Goal: Information Seeking & Learning: Learn about a topic

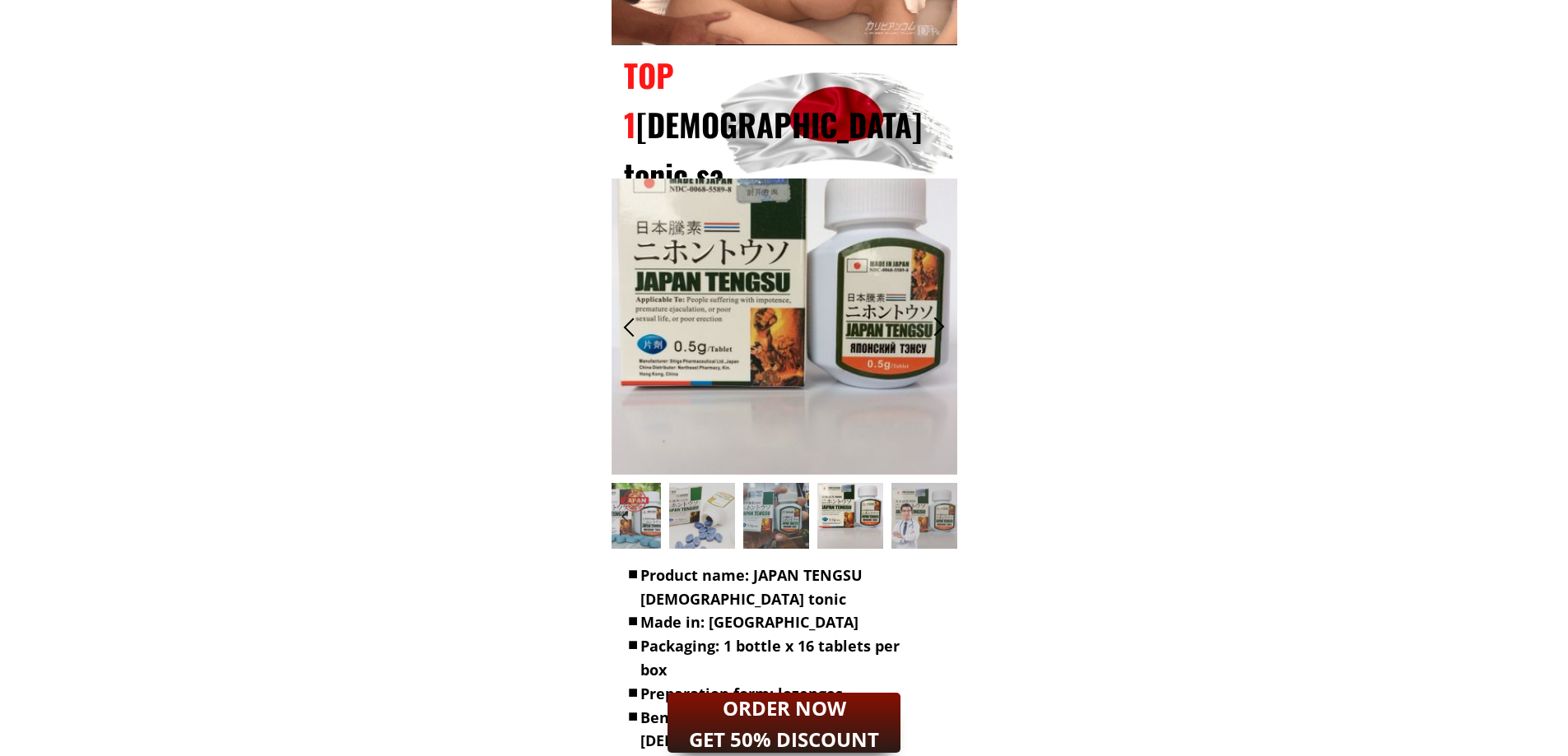
scroll to position [1070, 0]
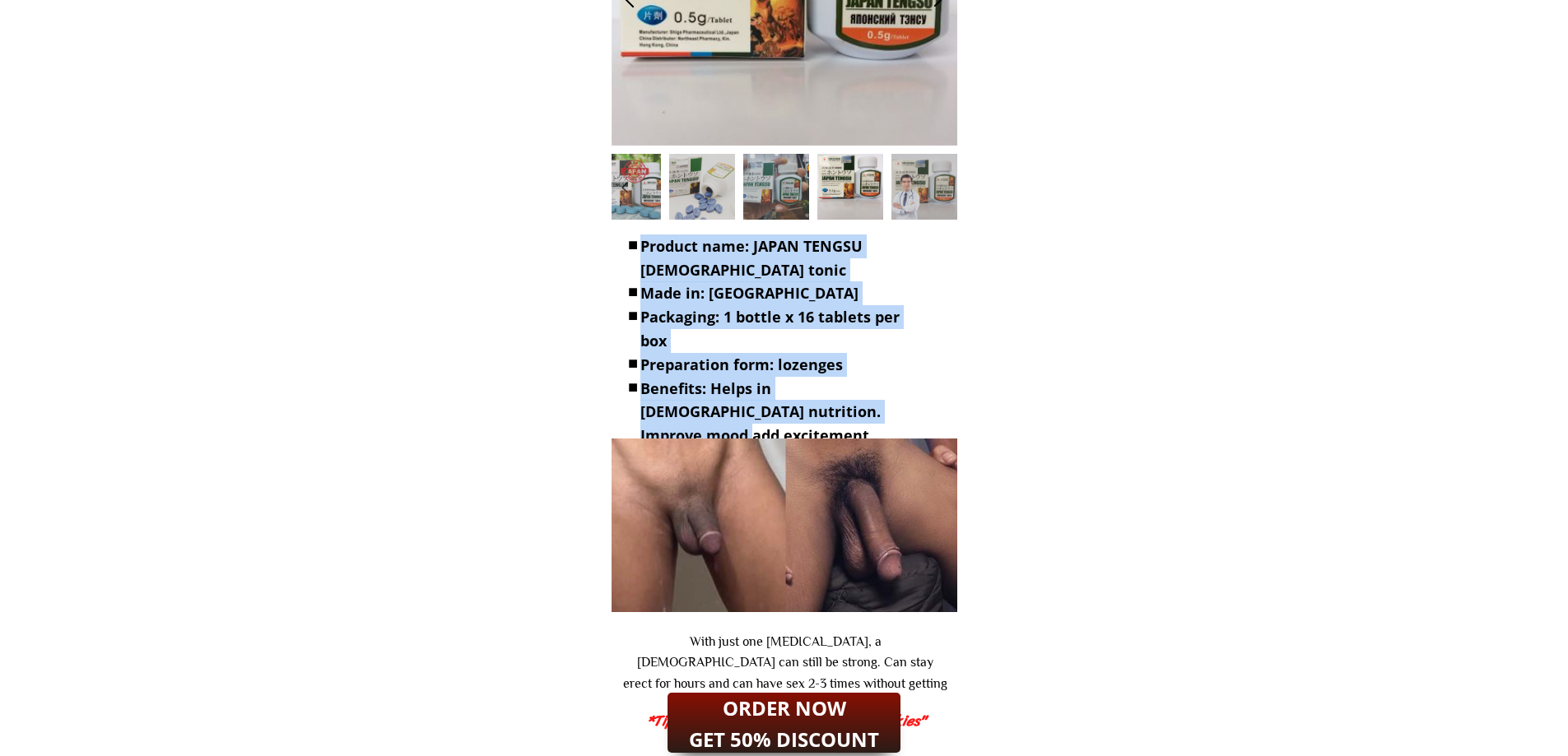
drag, startPoint x: 627, startPoint y: 237, endPoint x: 907, endPoint y: 418, distance: 333.4
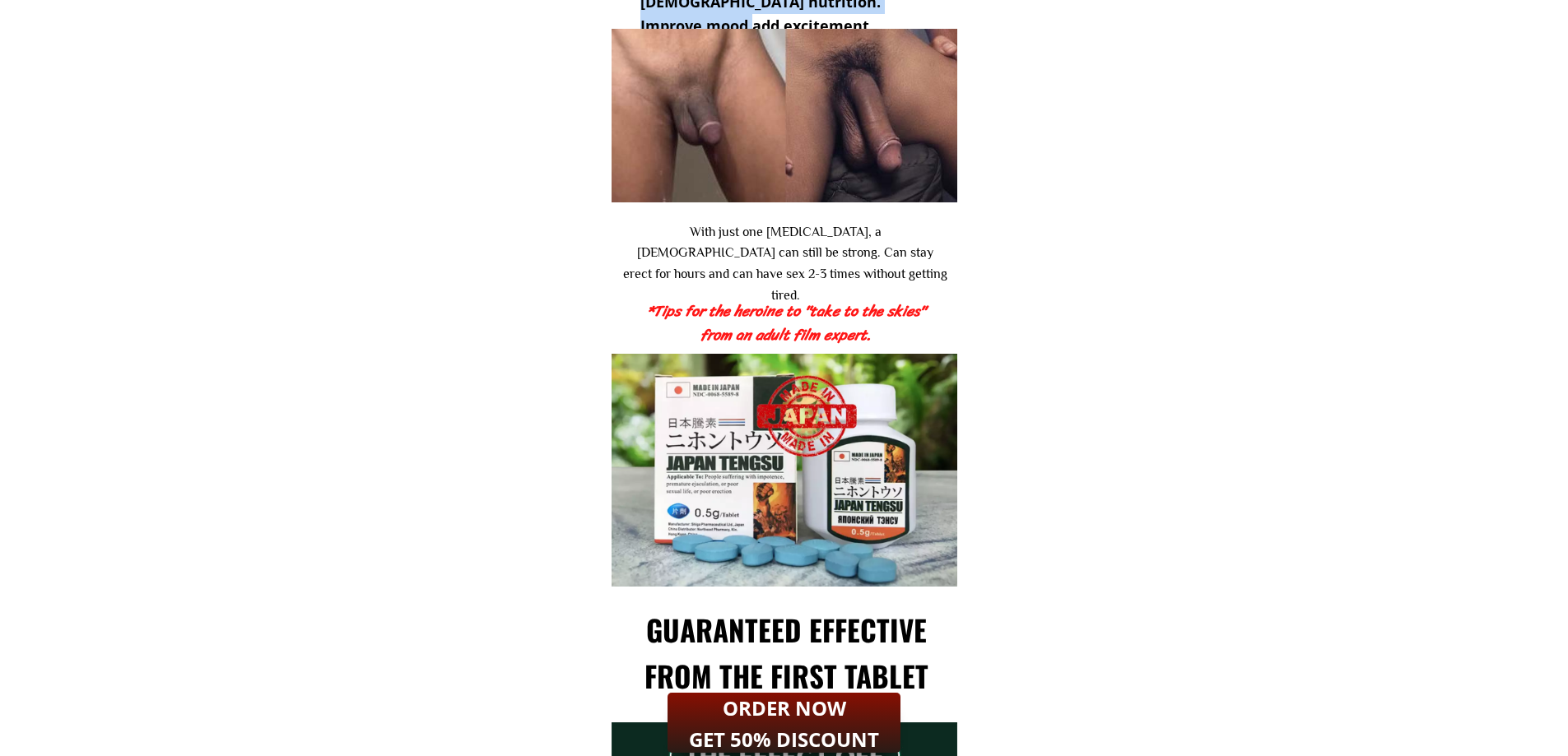
scroll to position [1728, 0]
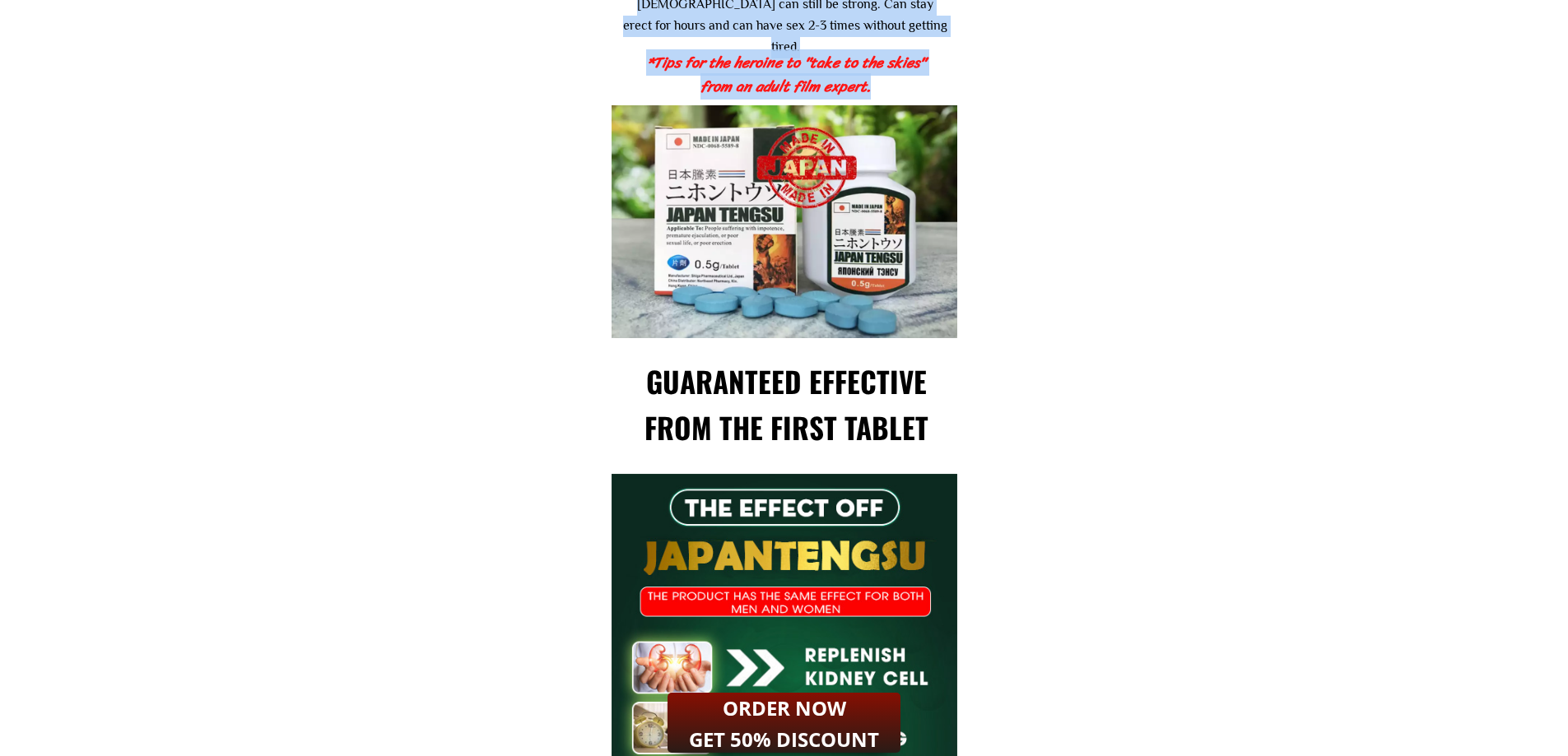
drag, startPoint x: 617, startPoint y: 141, endPoint x: 964, endPoint y: 412, distance: 440.3
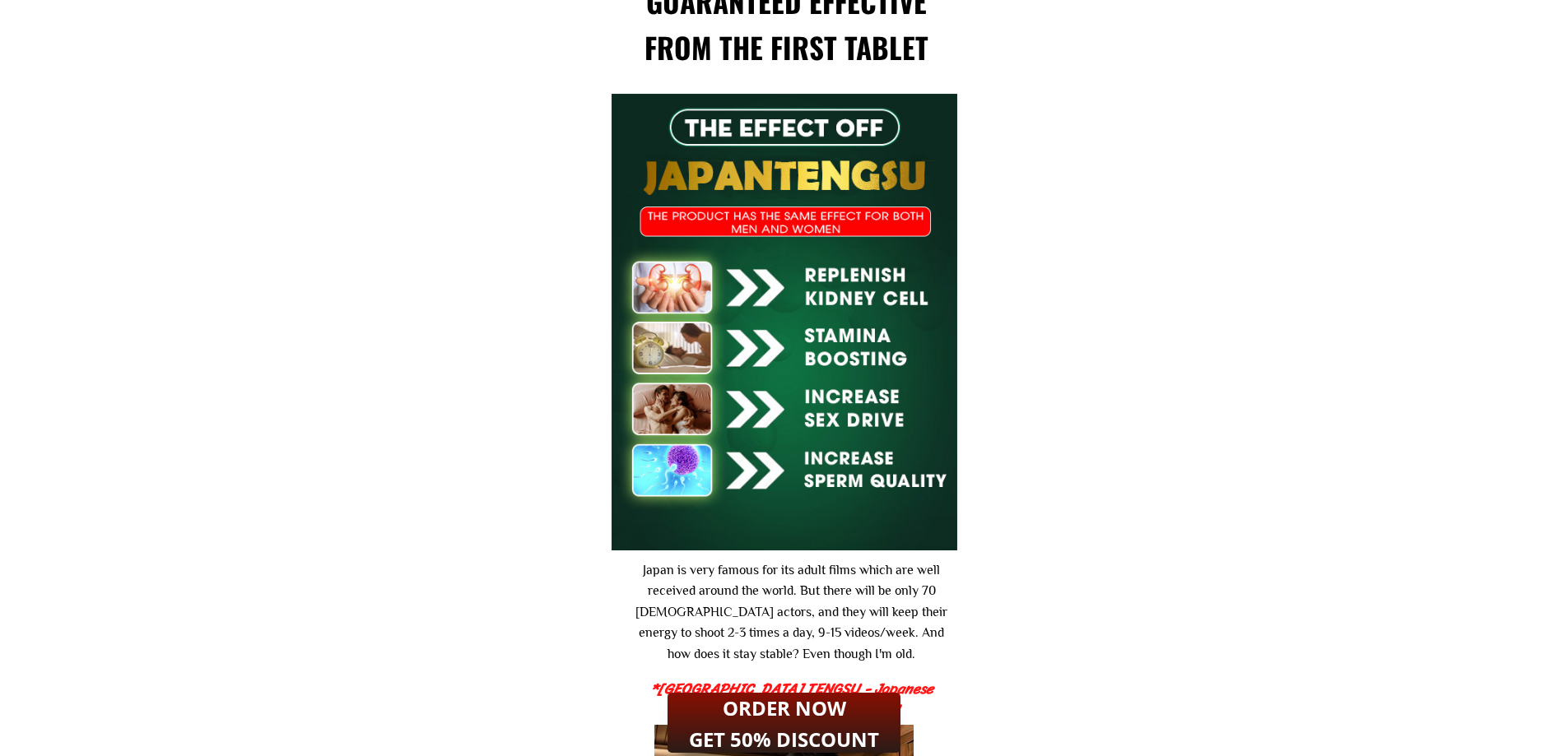
scroll to position [2385, 0]
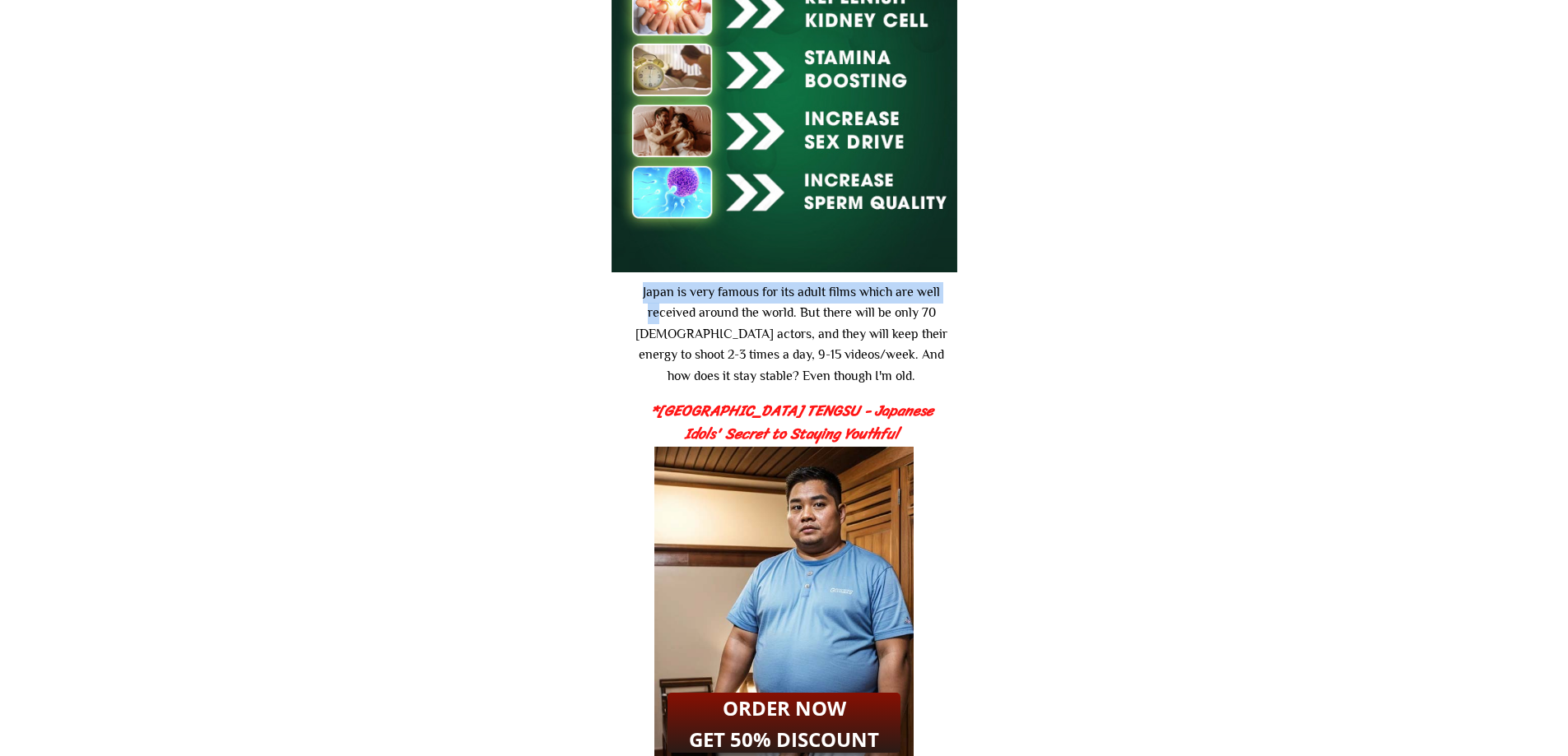
drag, startPoint x: 641, startPoint y: 306, endPoint x: 1056, endPoint y: 438, distance: 435.5
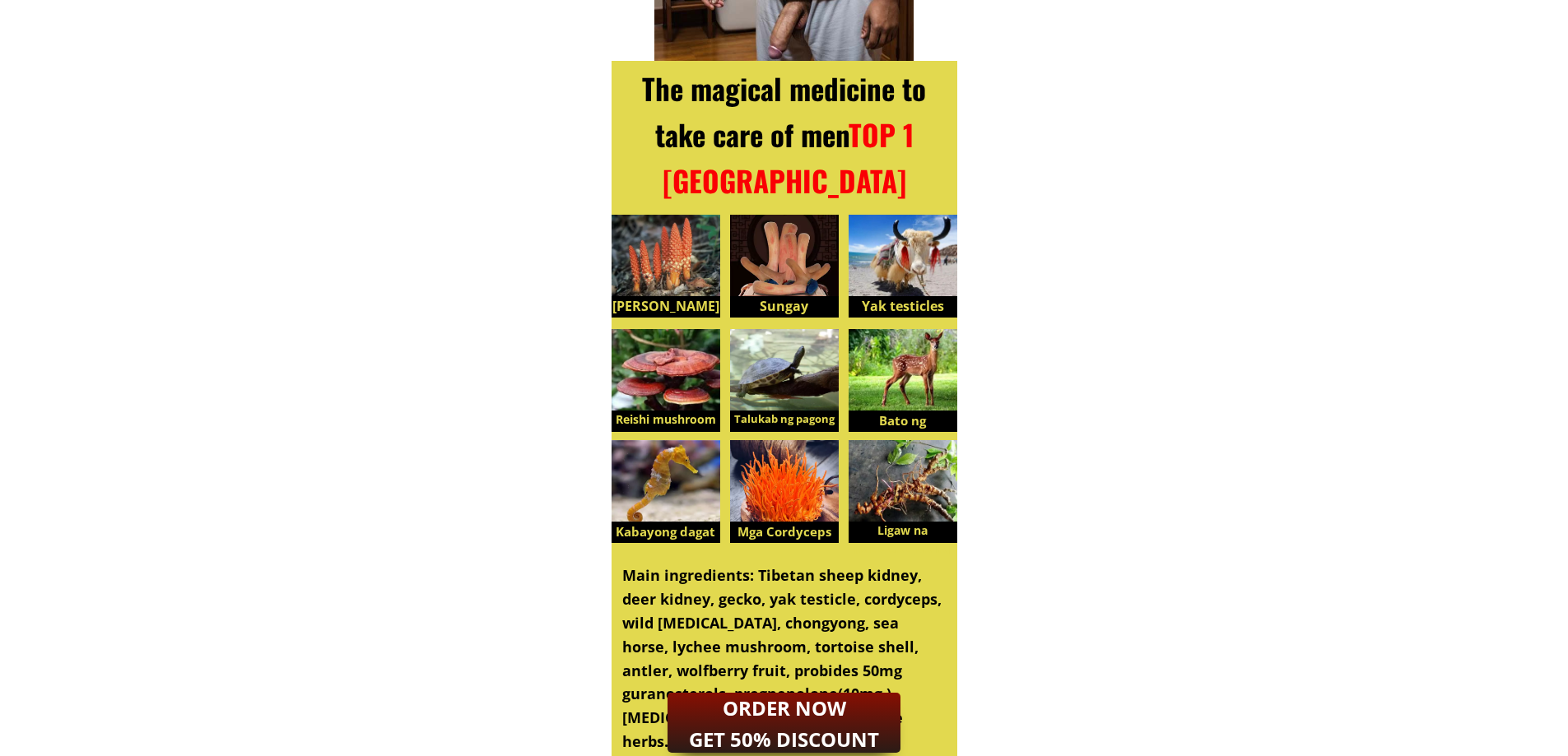
drag, startPoint x: 588, startPoint y: 260, endPoint x: 995, endPoint y: 419, distance: 437.0
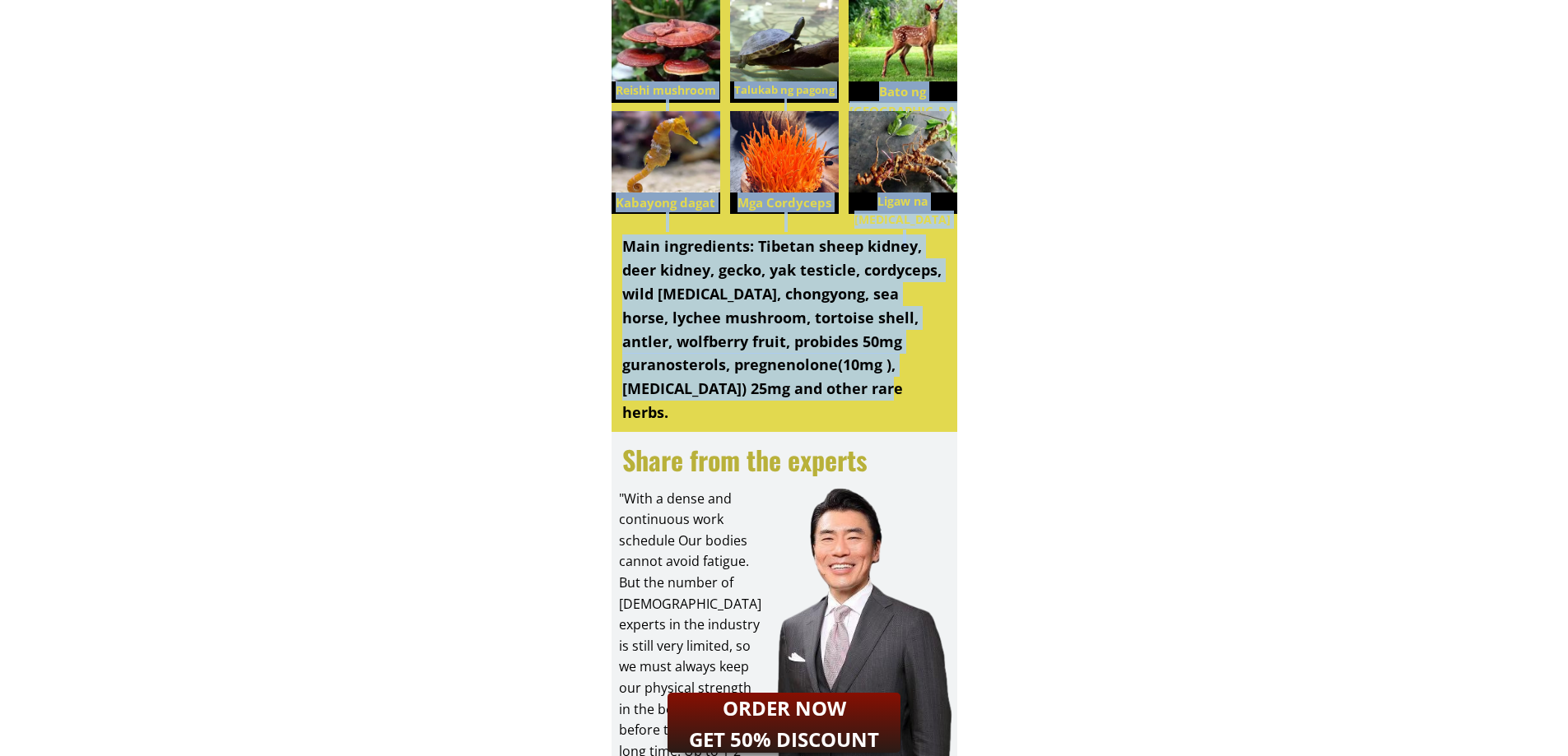
drag, startPoint x: 634, startPoint y: 301, endPoint x: 976, endPoint y: 399, distance: 355.8
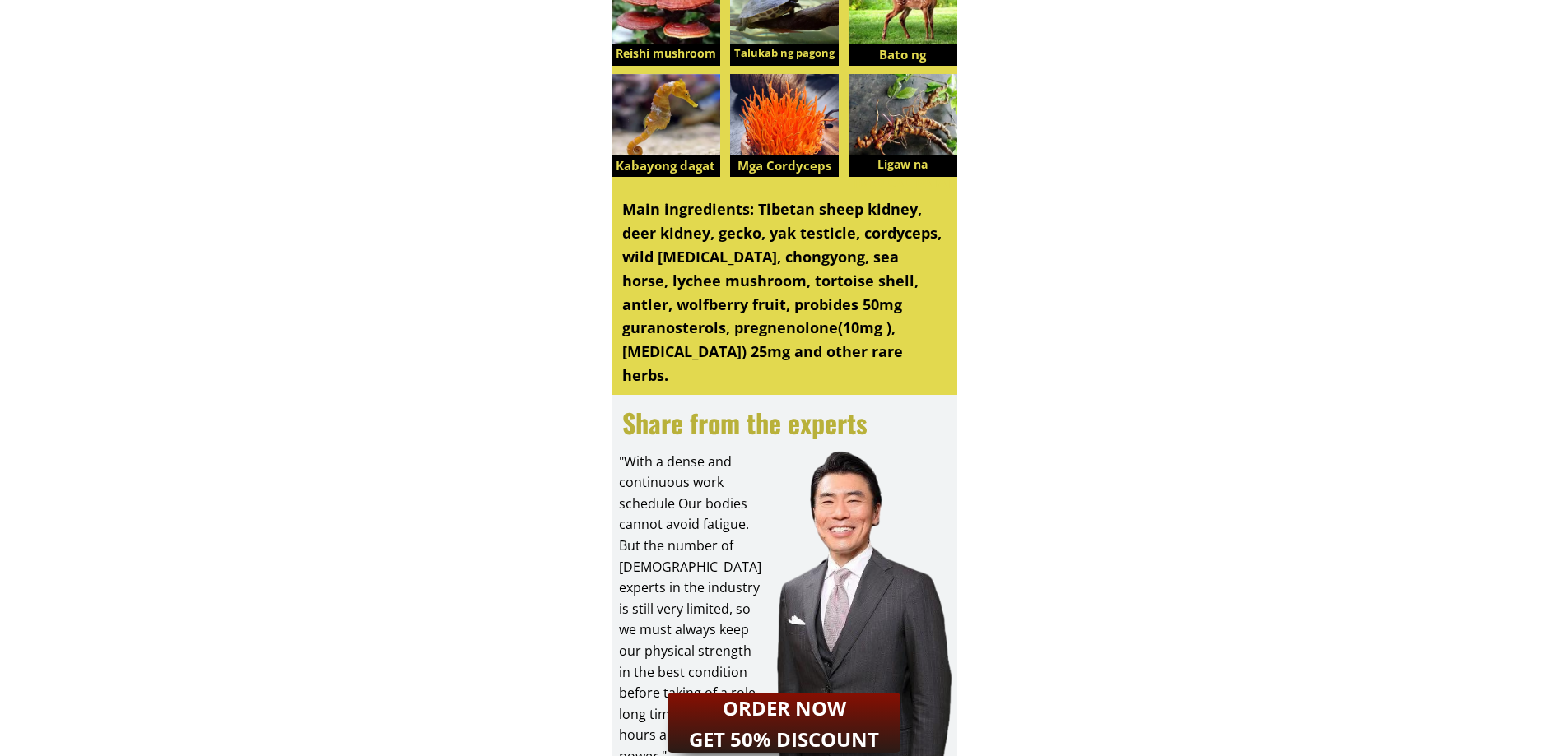
scroll to position [3866, 0]
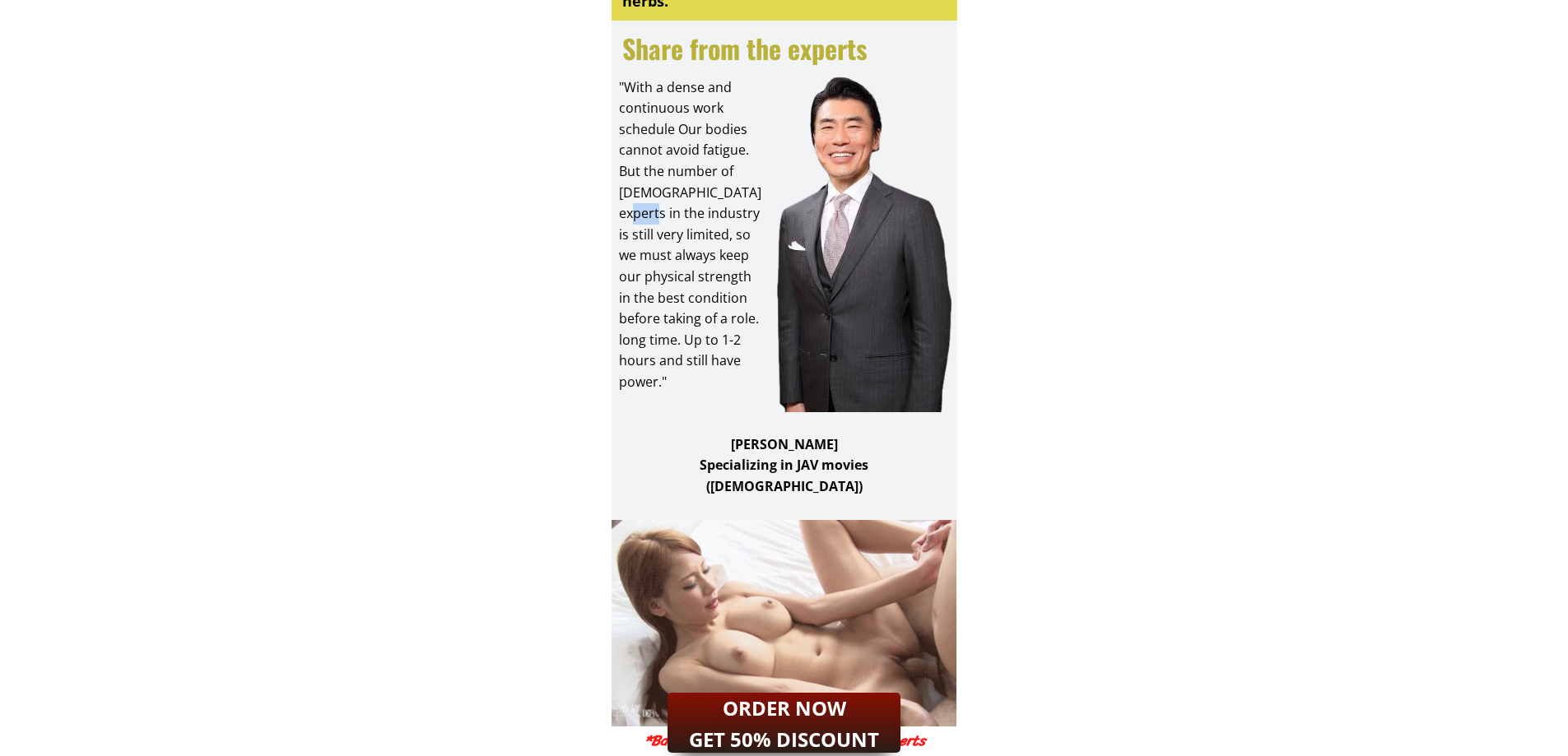
drag, startPoint x: 696, startPoint y: 235, endPoint x: 742, endPoint y: 250, distance: 48.4
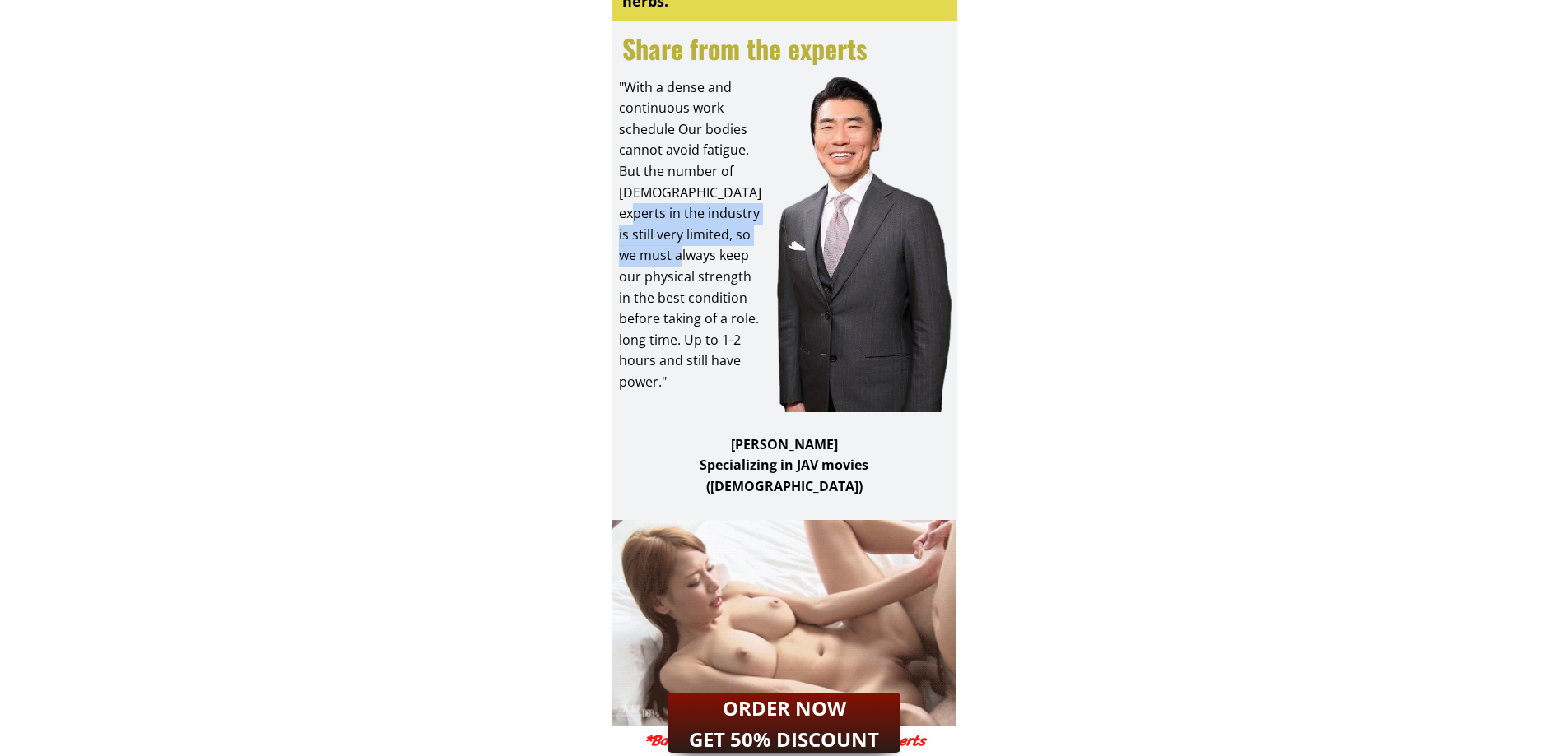
click at [734, 250] on div ""With a dense and continuous work schedule Our bodies cannot avoid fatigue. But…" at bounding box center [690, 235] width 144 height 316
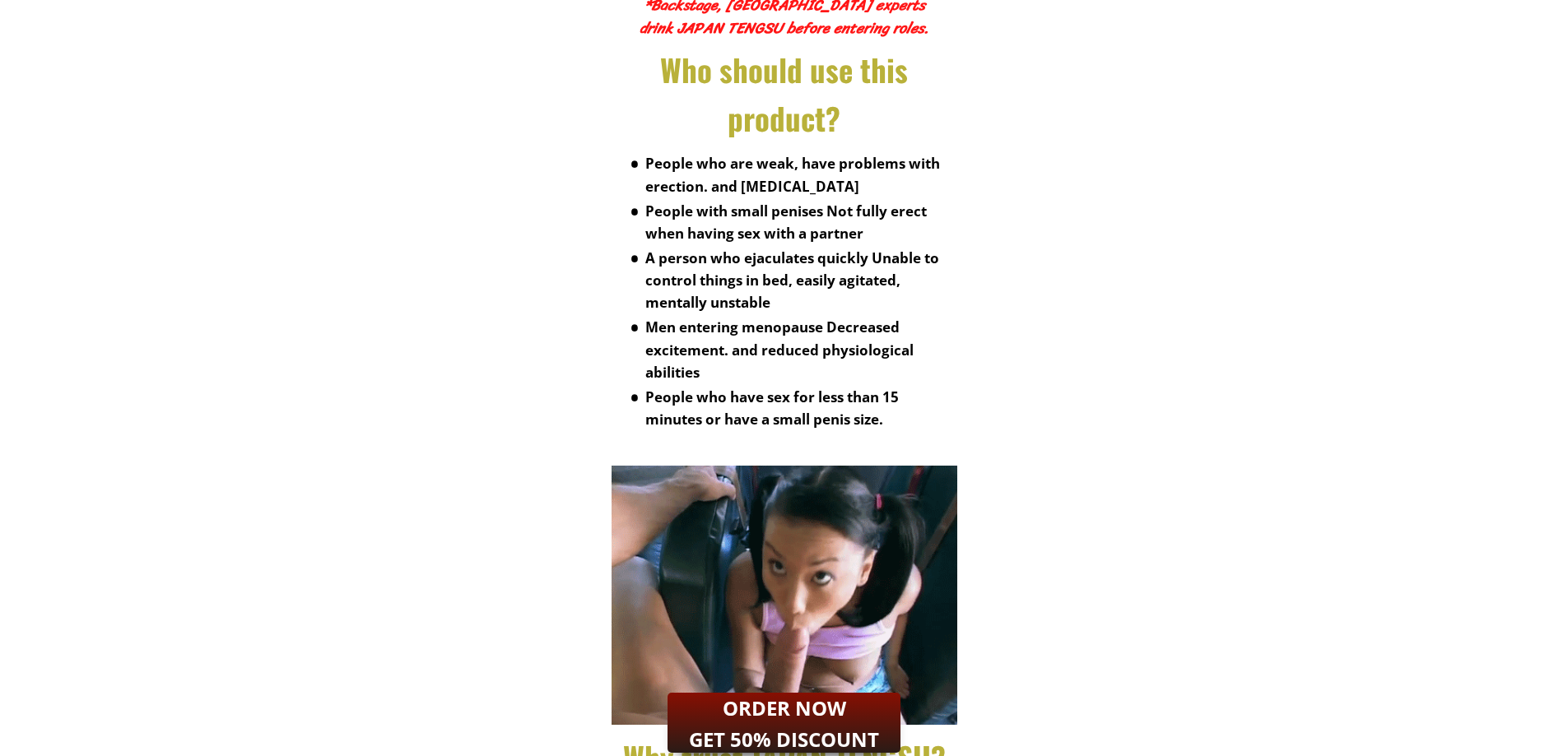
scroll to position [4689, 0]
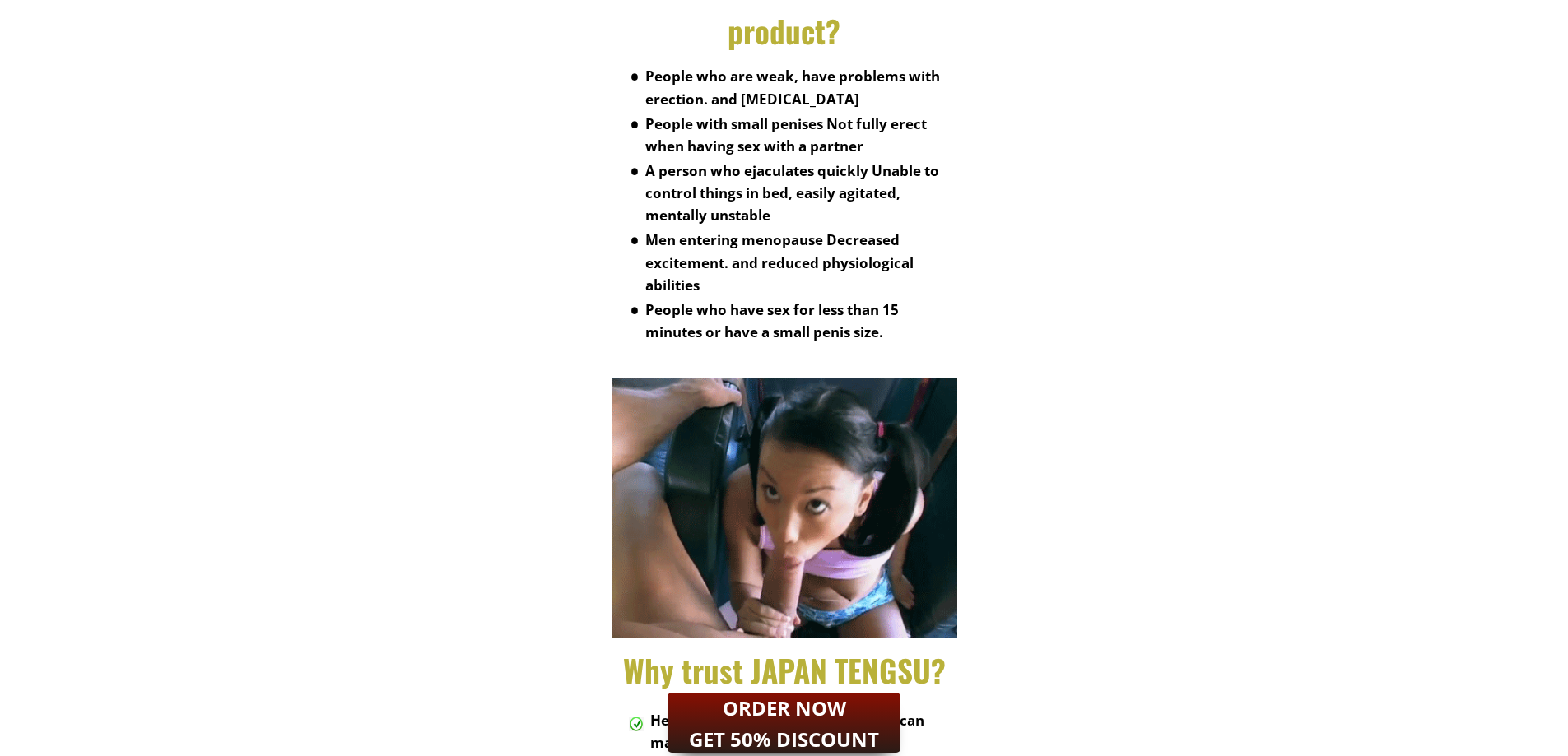
drag, startPoint x: 623, startPoint y: 199, endPoint x: 1207, endPoint y: 415, distance: 622.7
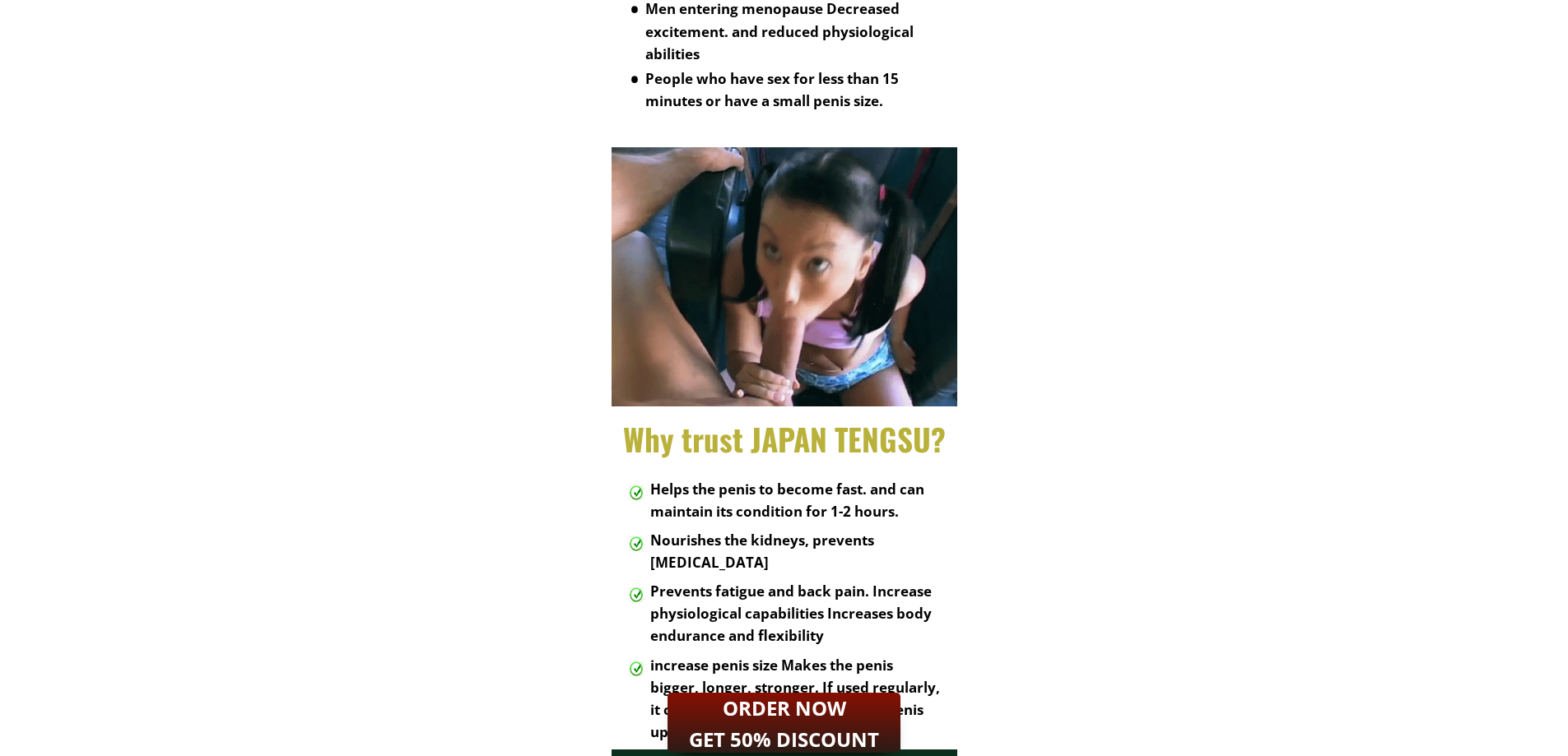
scroll to position [5019, 0]
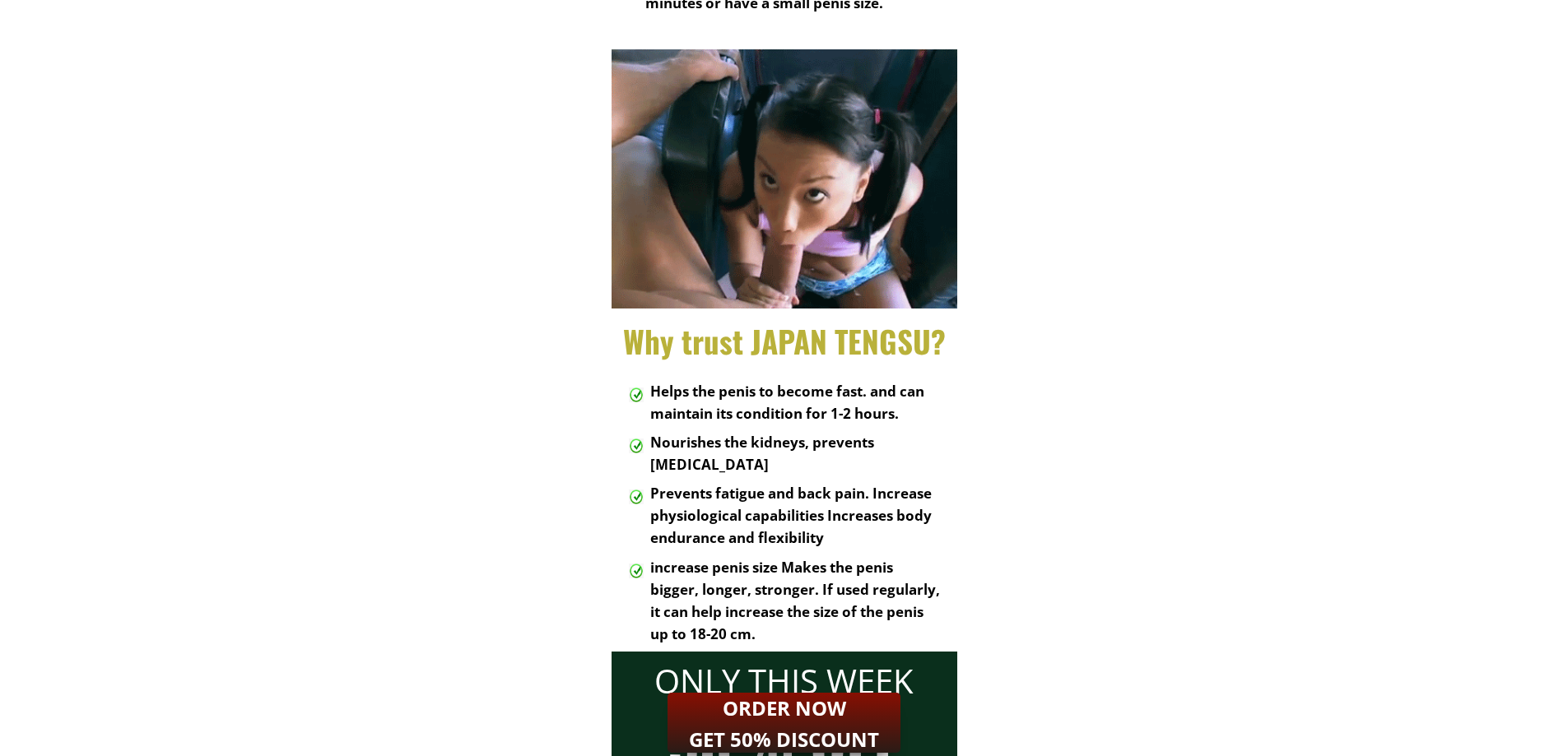
drag, startPoint x: 520, startPoint y: 335, endPoint x: 1112, endPoint y: 601, distance: 649.0
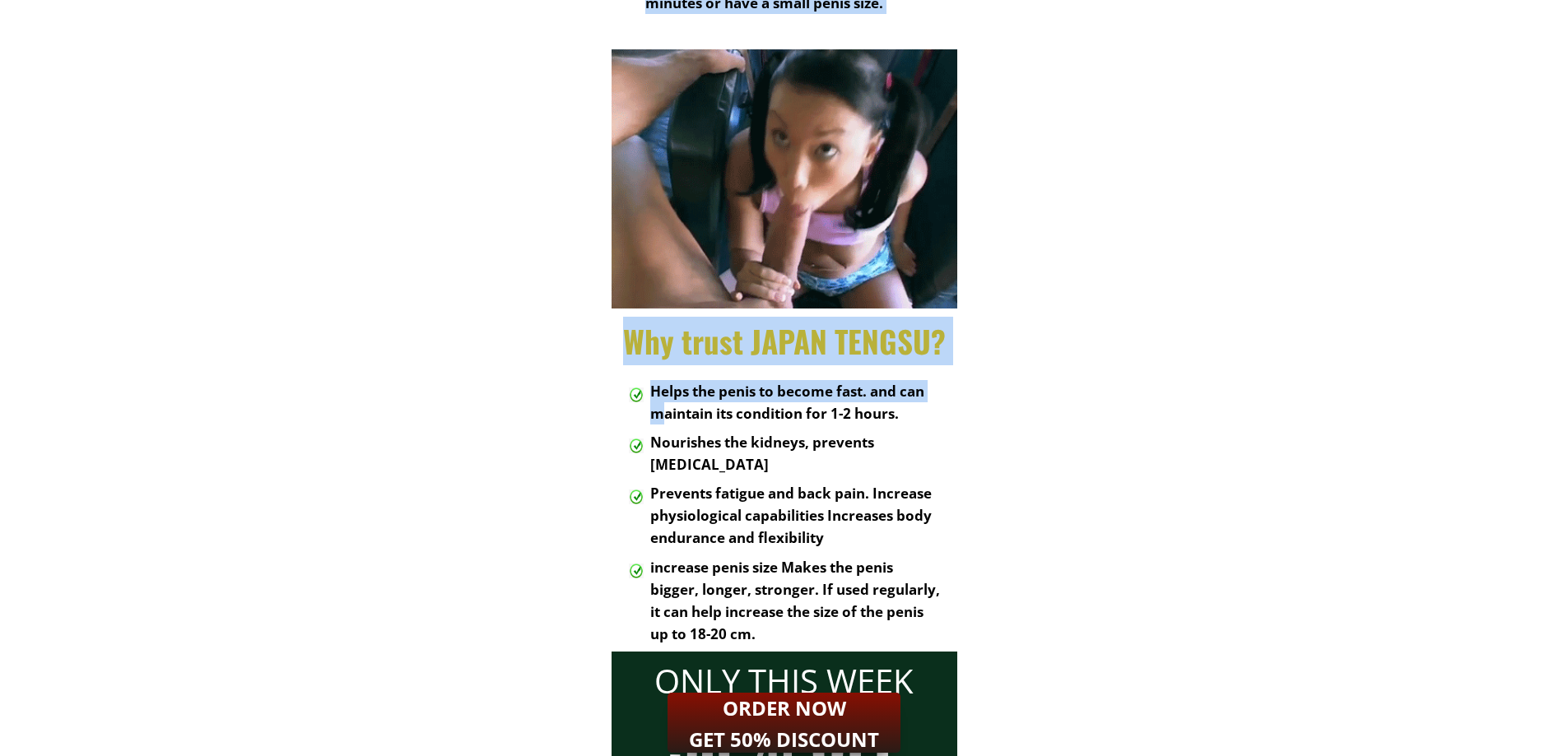
drag, startPoint x: 795, startPoint y: 468, endPoint x: 970, endPoint y: 539, distance: 188.9
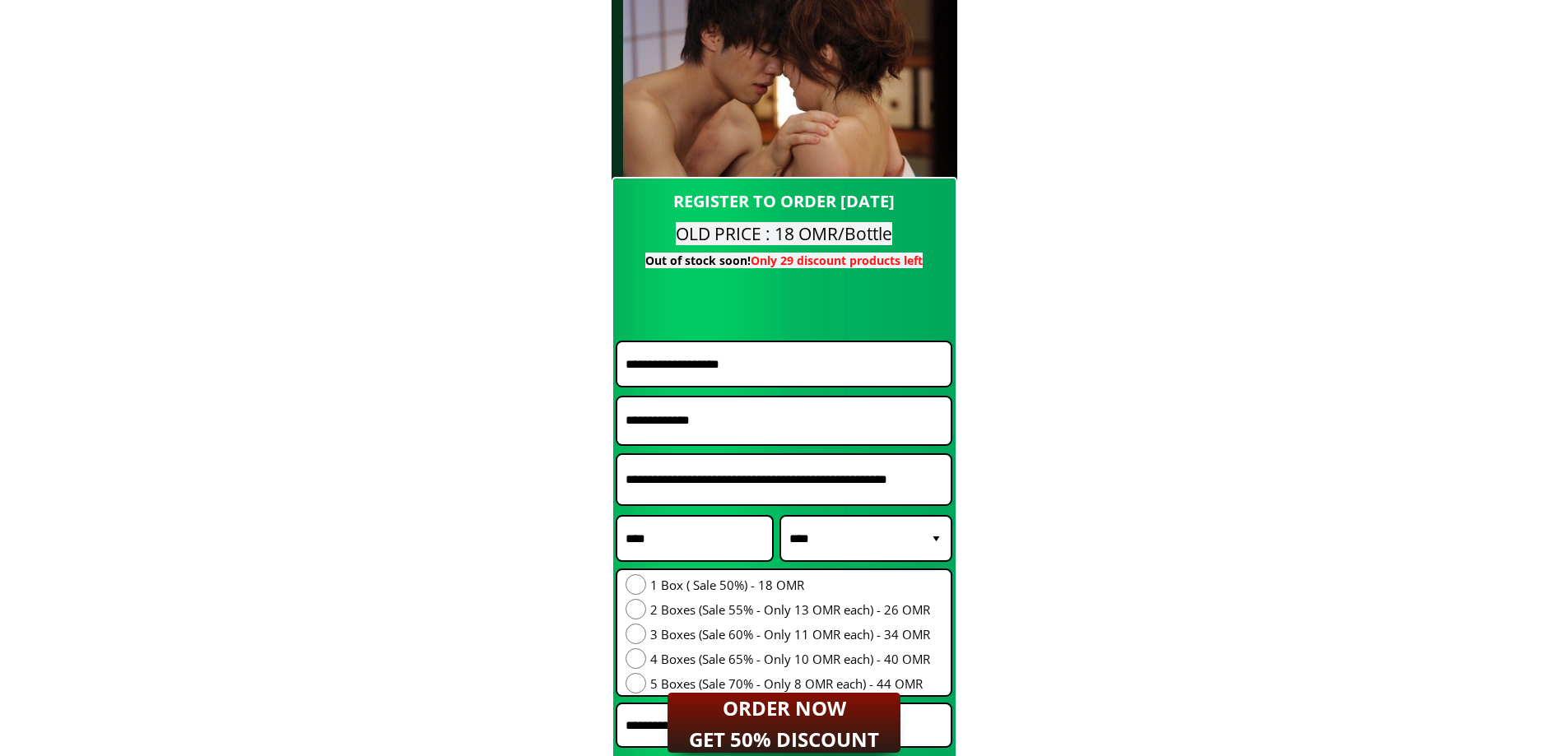
scroll to position [6746, 0]
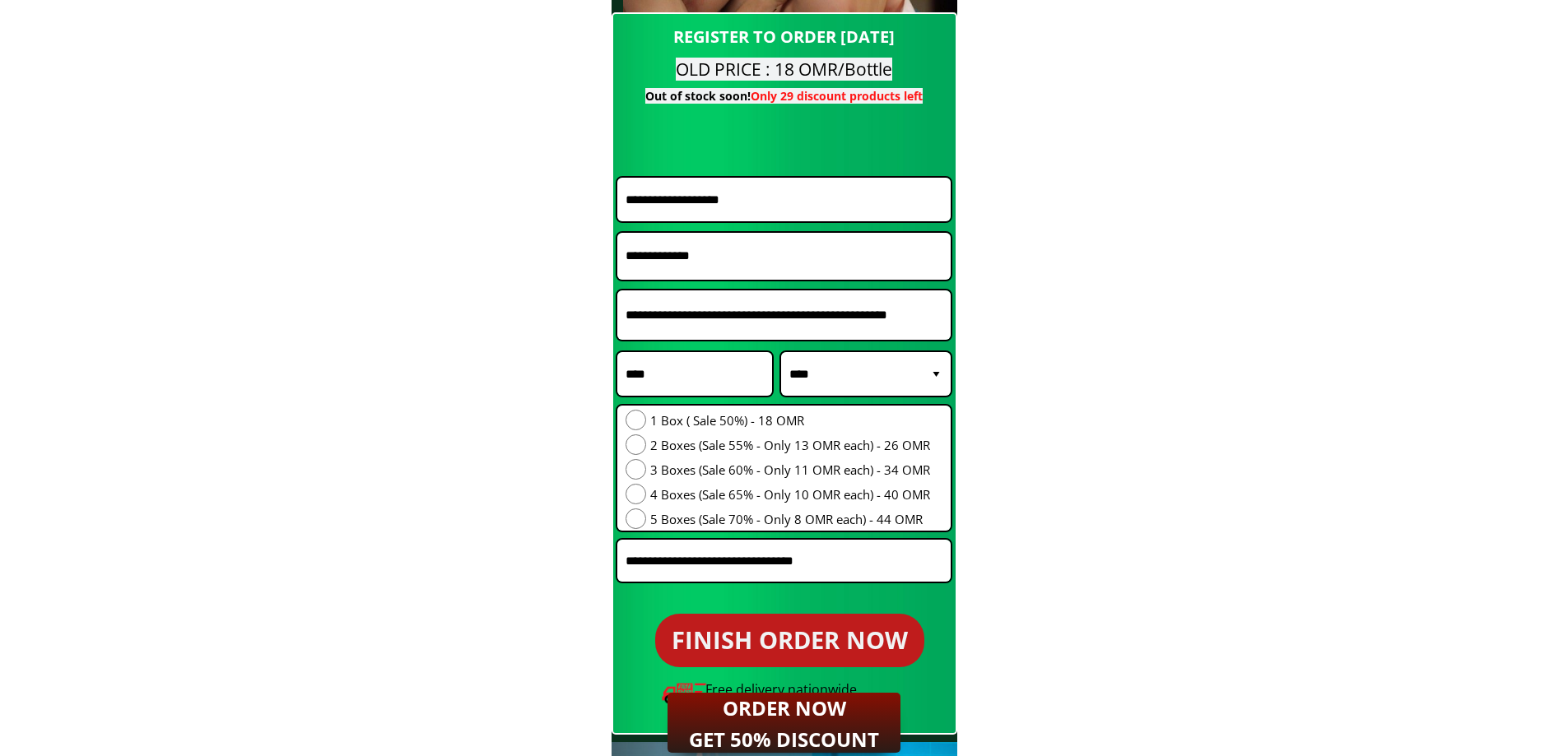
drag, startPoint x: 625, startPoint y: 394, endPoint x: 1096, endPoint y: 503, distance: 483.4
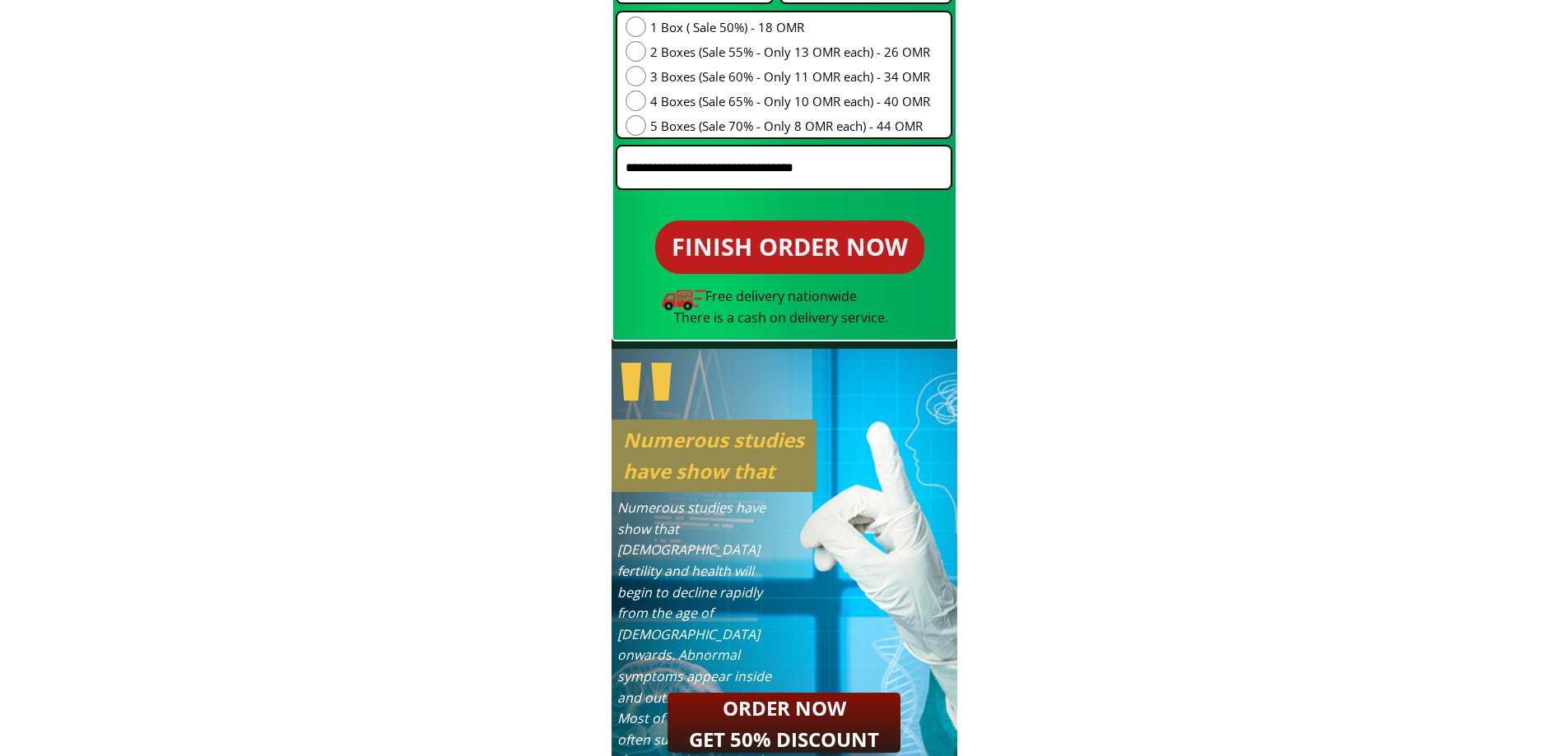
scroll to position [7321, 0]
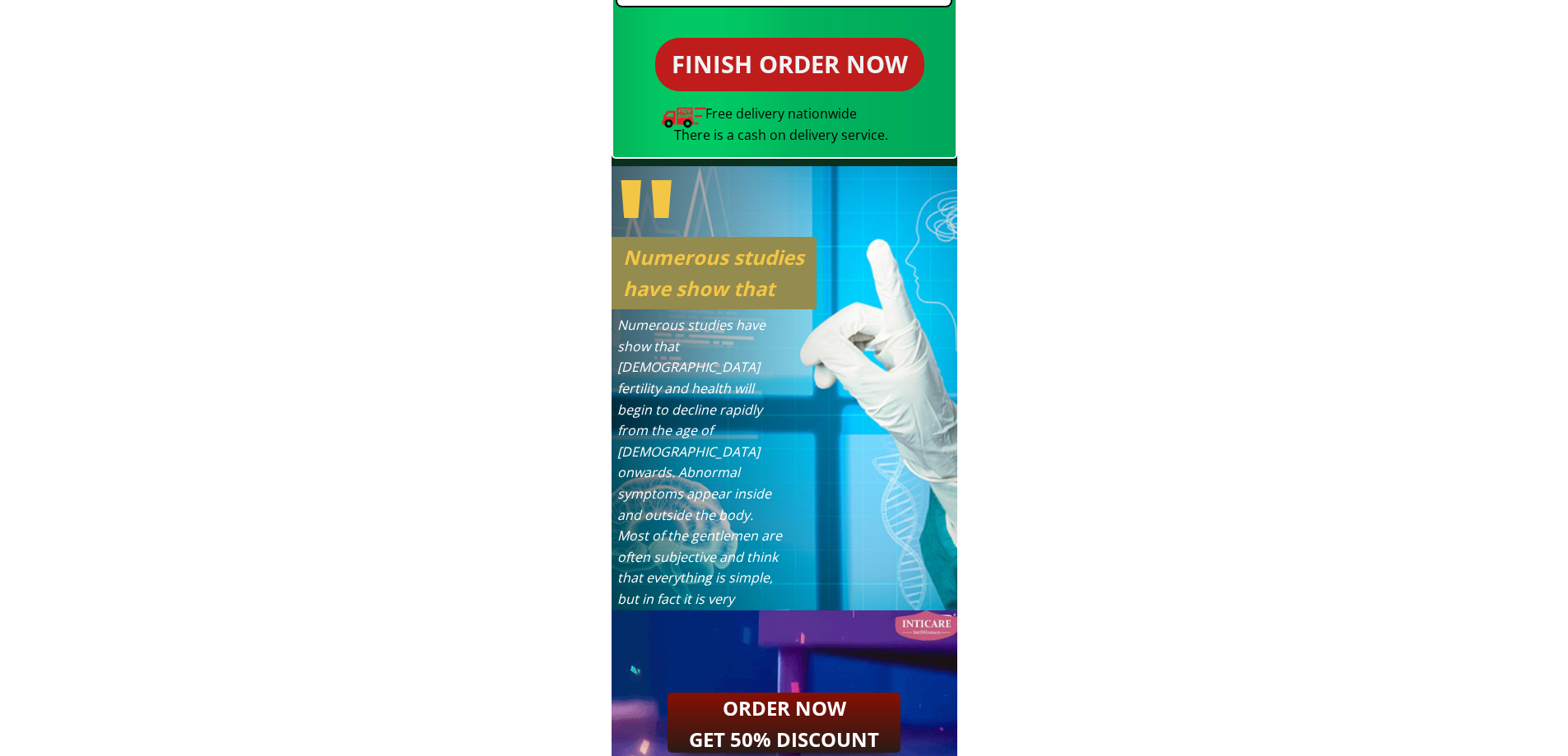
drag, startPoint x: 609, startPoint y: 355, endPoint x: 923, endPoint y: 458, distance: 330.5
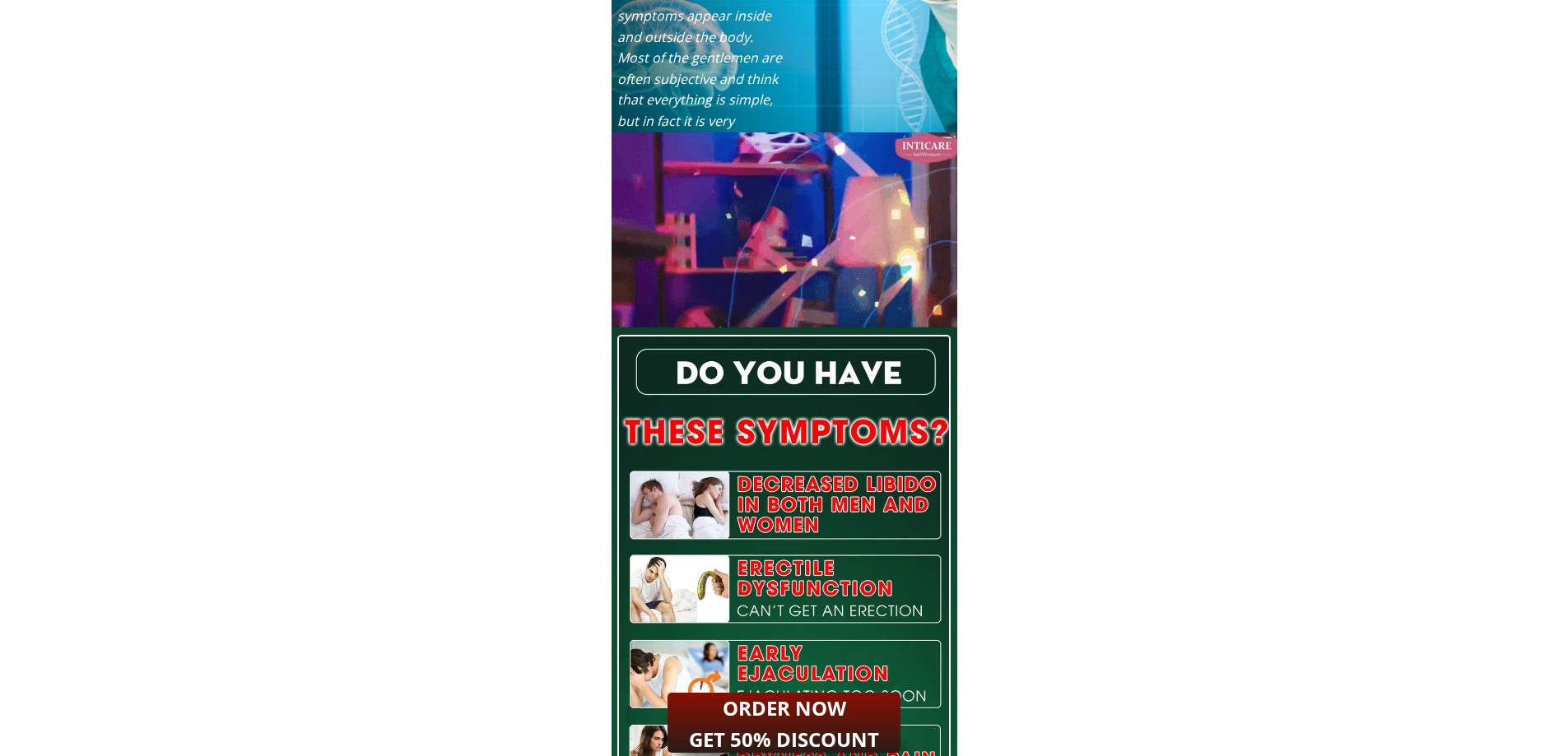
scroll to position [8062, 0]
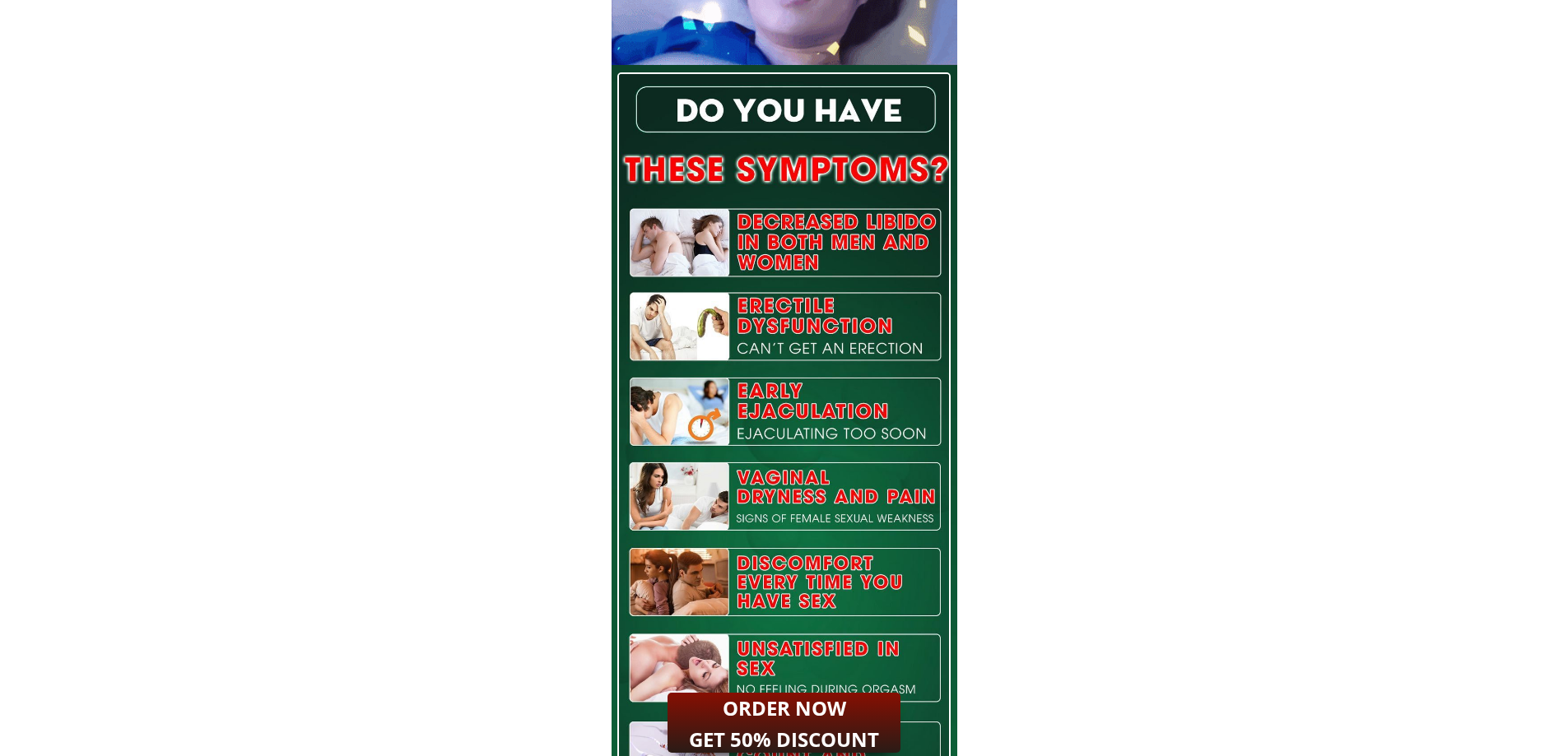
drag, startPoint x: 571, startPoint y: 267, endPoint x: 962, endPoint y: 496, distance: 453.1
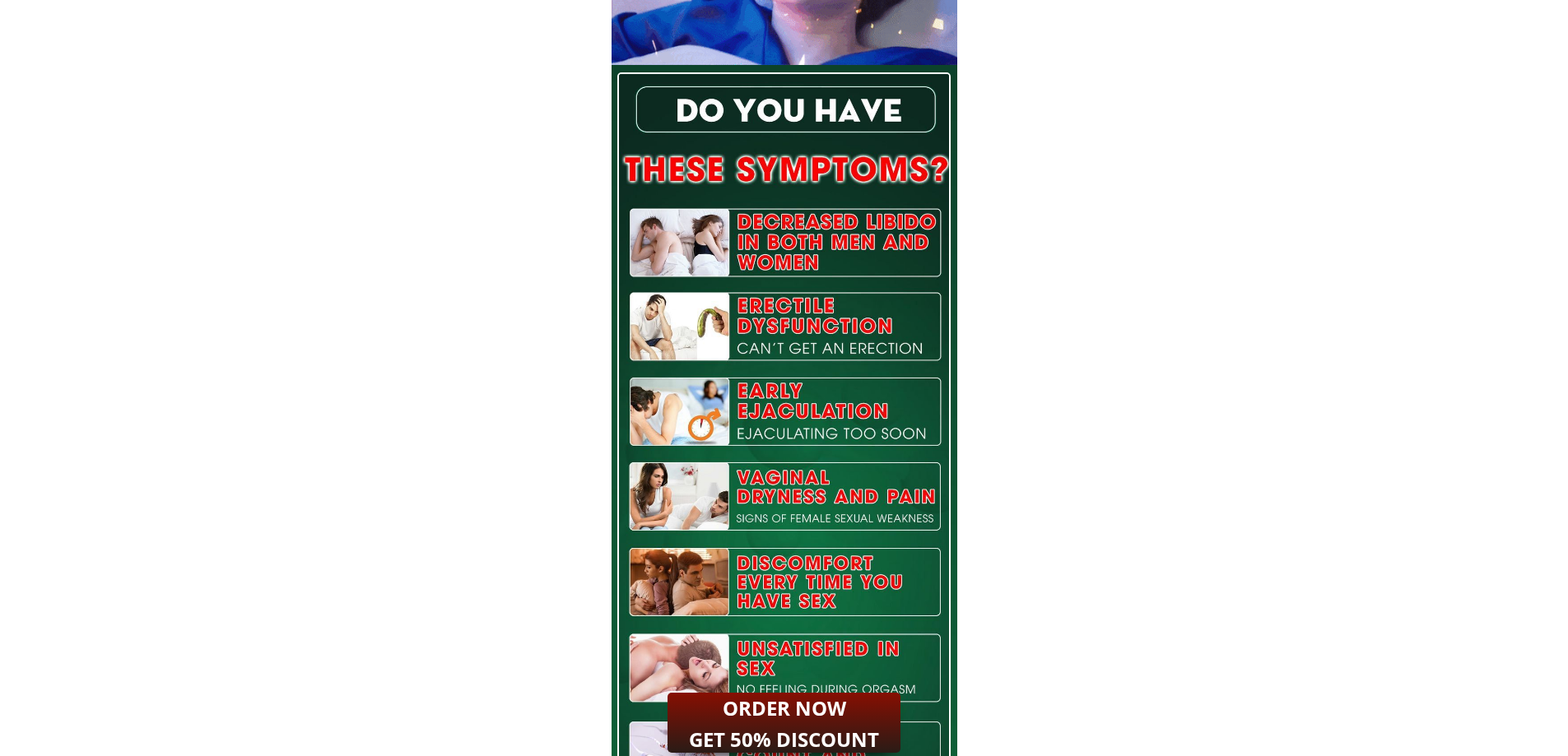
click at [962, 496] on body "4 6 4 6 TOP 1 [DEMOGRAPHIC_DATA] tonic sa [GEOGRAPHIC_DATA] Product name: JAPAN…" at bounding box center [784, 432] width 1568 height 16988
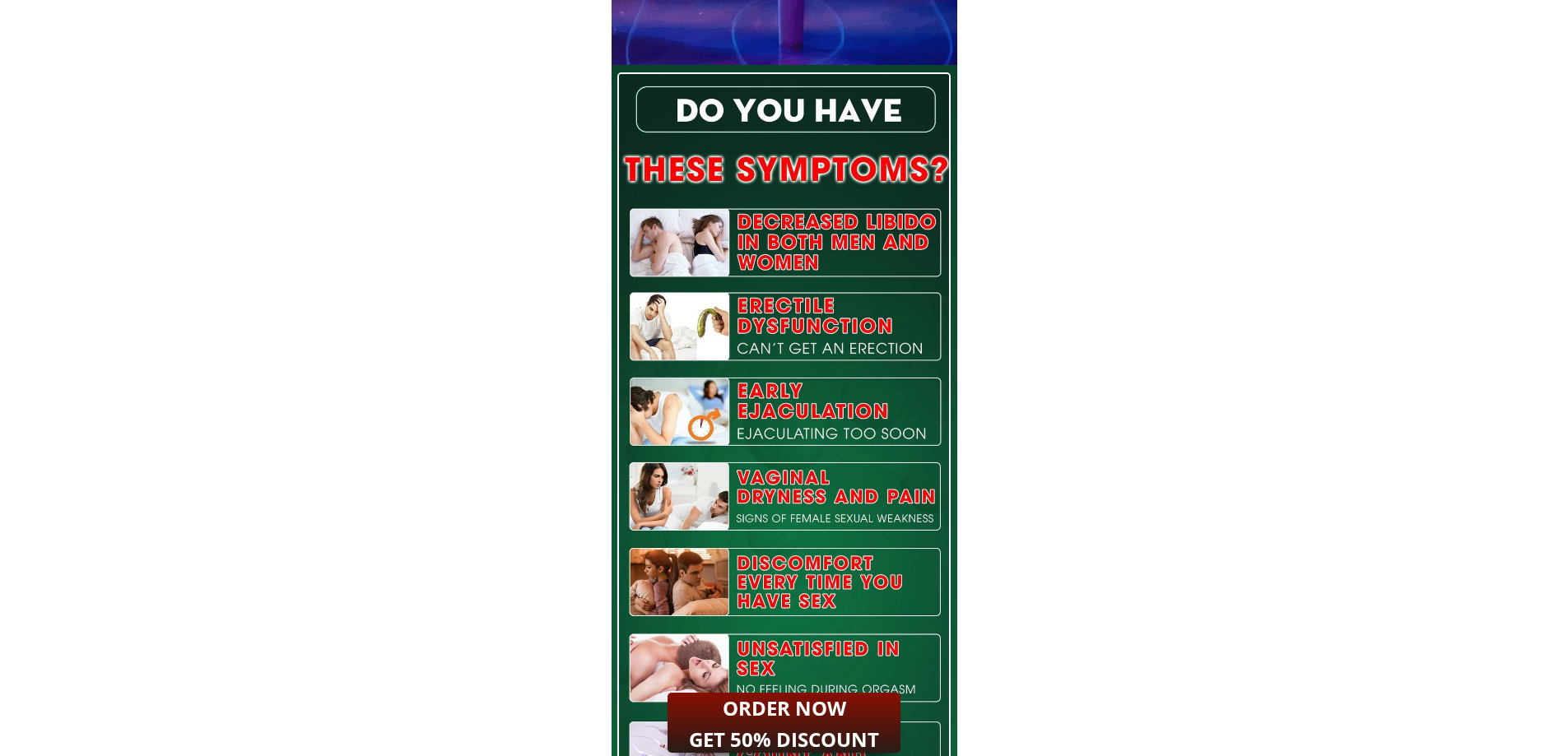
drag, startPoint x: 781, startPoint y: 261, endPoint x: 993, endPoint y: 778, distance: 558.8
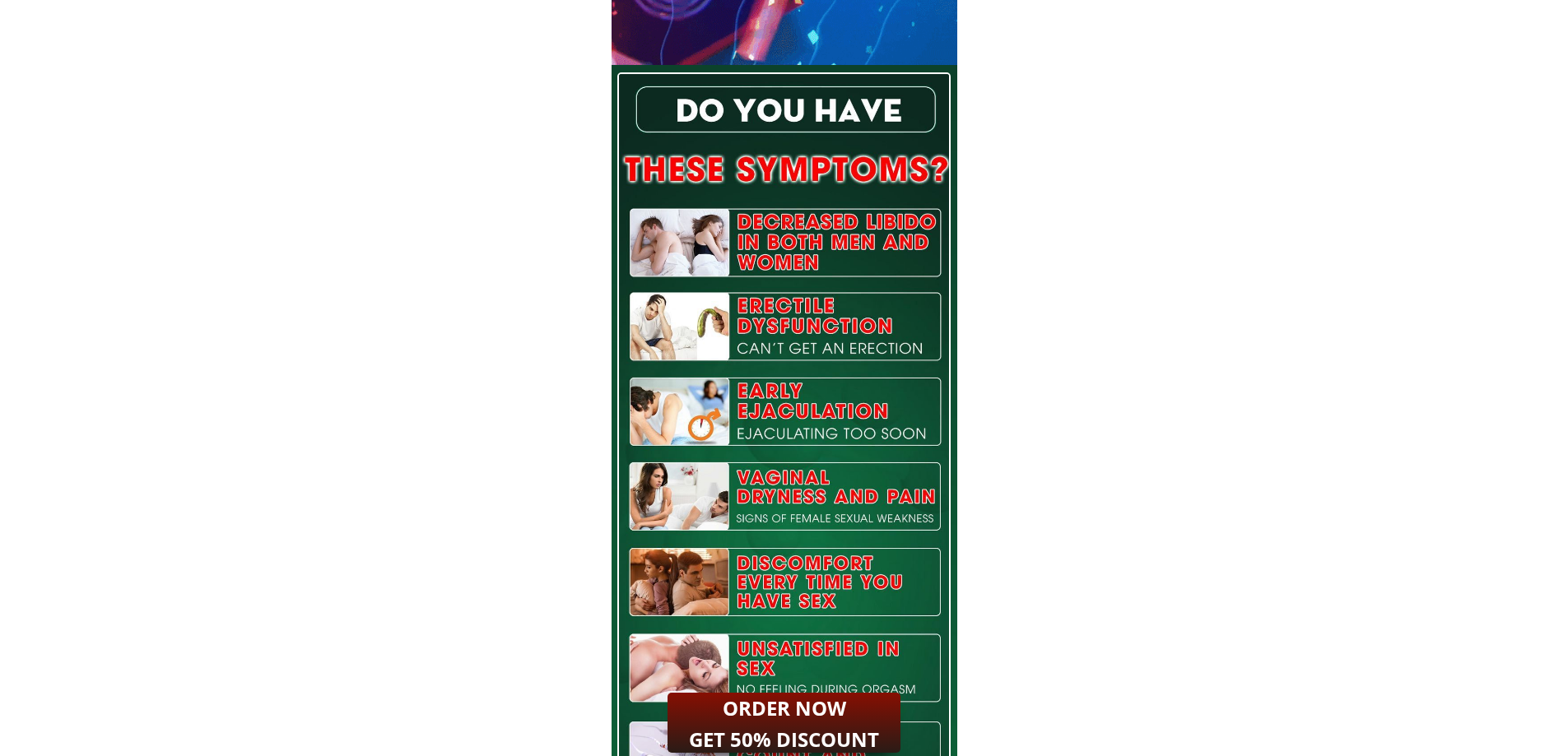
click at [993, 755] on html "4 6 4 6 TOP 1 [DEMOGRAPHIC_DATA] tonic sa [GEOGRAPHIC_DATA] Product name: JAPAN…" at bounding box center [784, 432] width 1568 height 16988
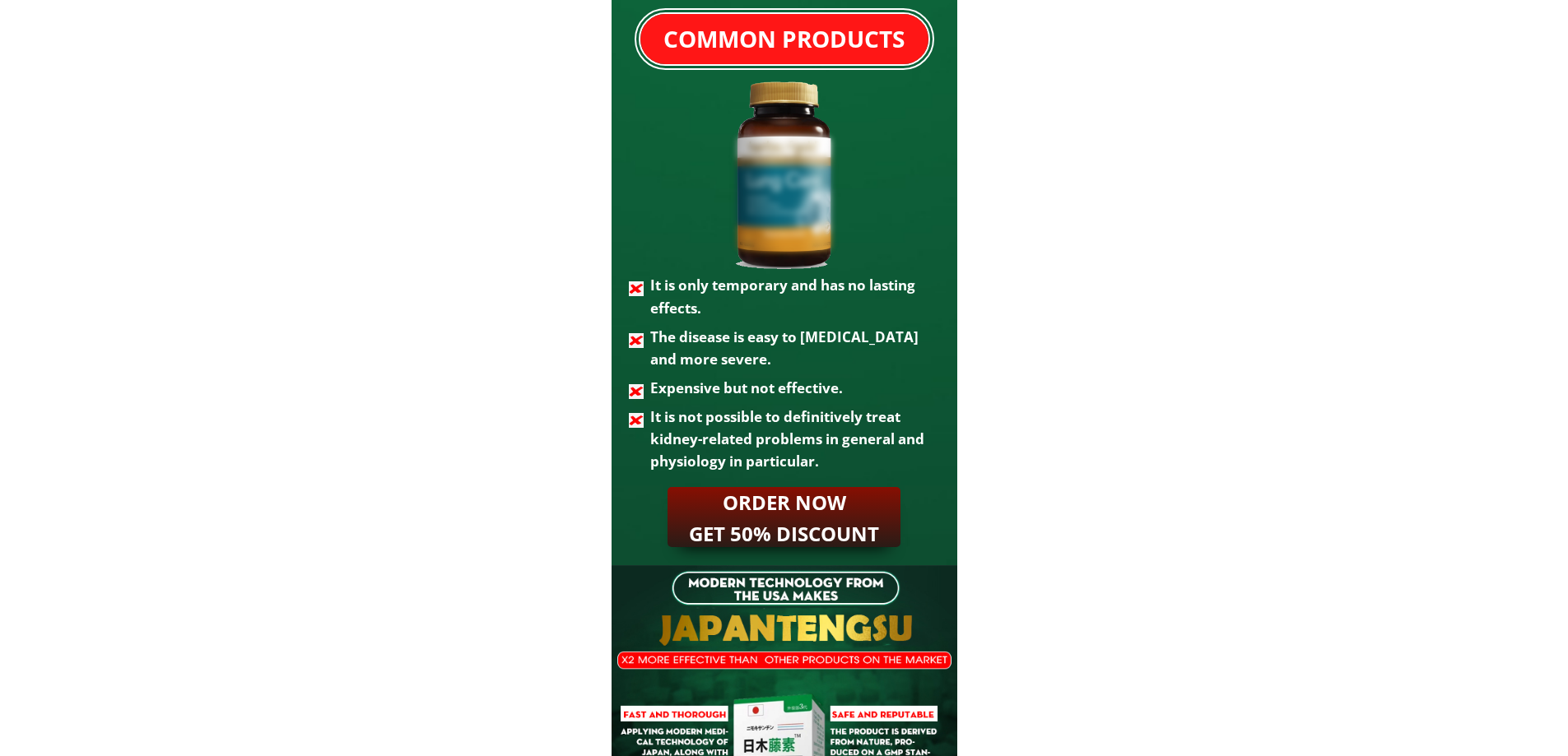
scroll to position [9244, 0]
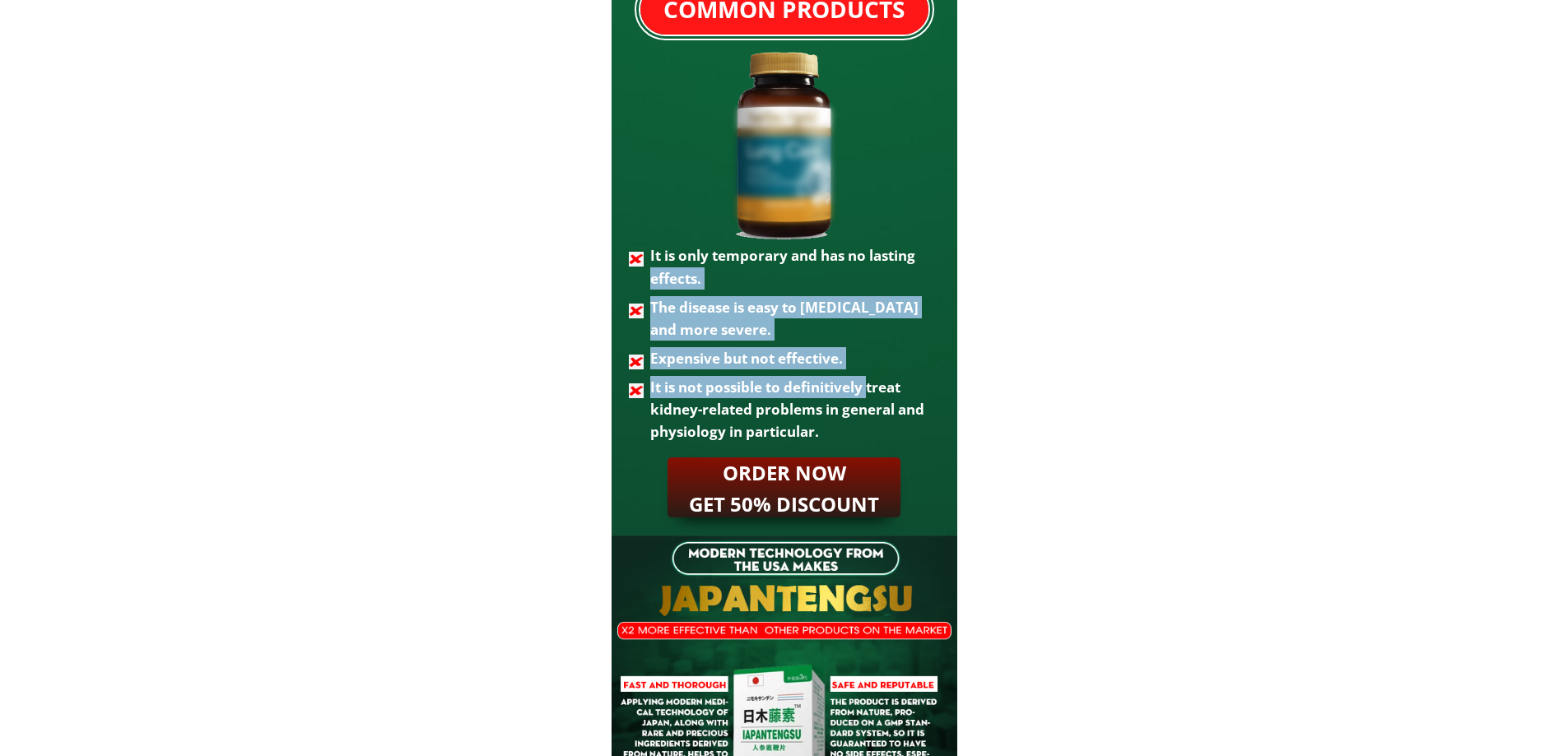
drag, startPoint x: 654, startPoint y: 274, endPoint x: 867, endPoint y: 386, distance: 240.7
click at [867, 386] on ul "It is only temporary and has no lasting effects. The disease is easy to [MEDICA…" at bounding box center [784, 343] width 311 height 198
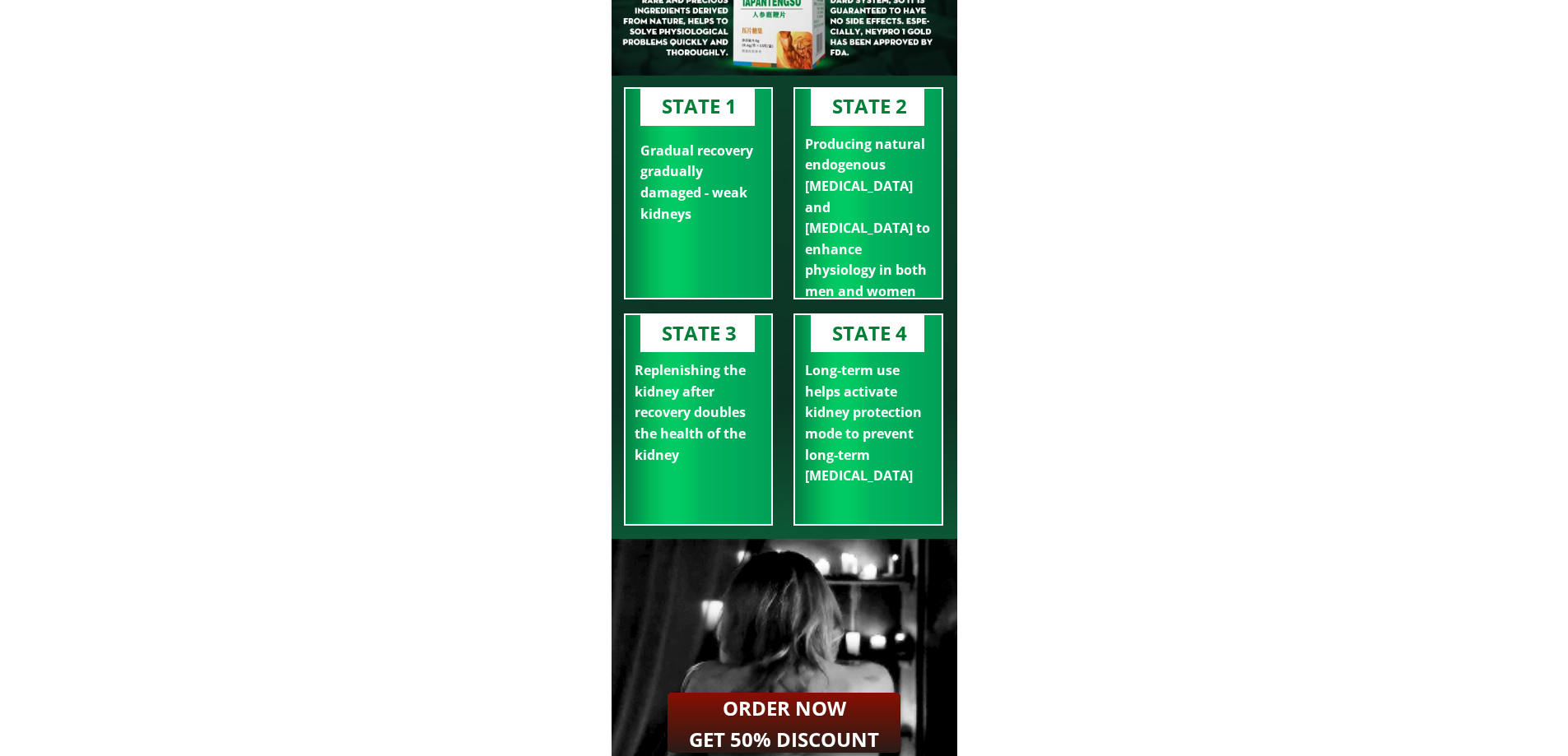
scroll to position [9985, 0]
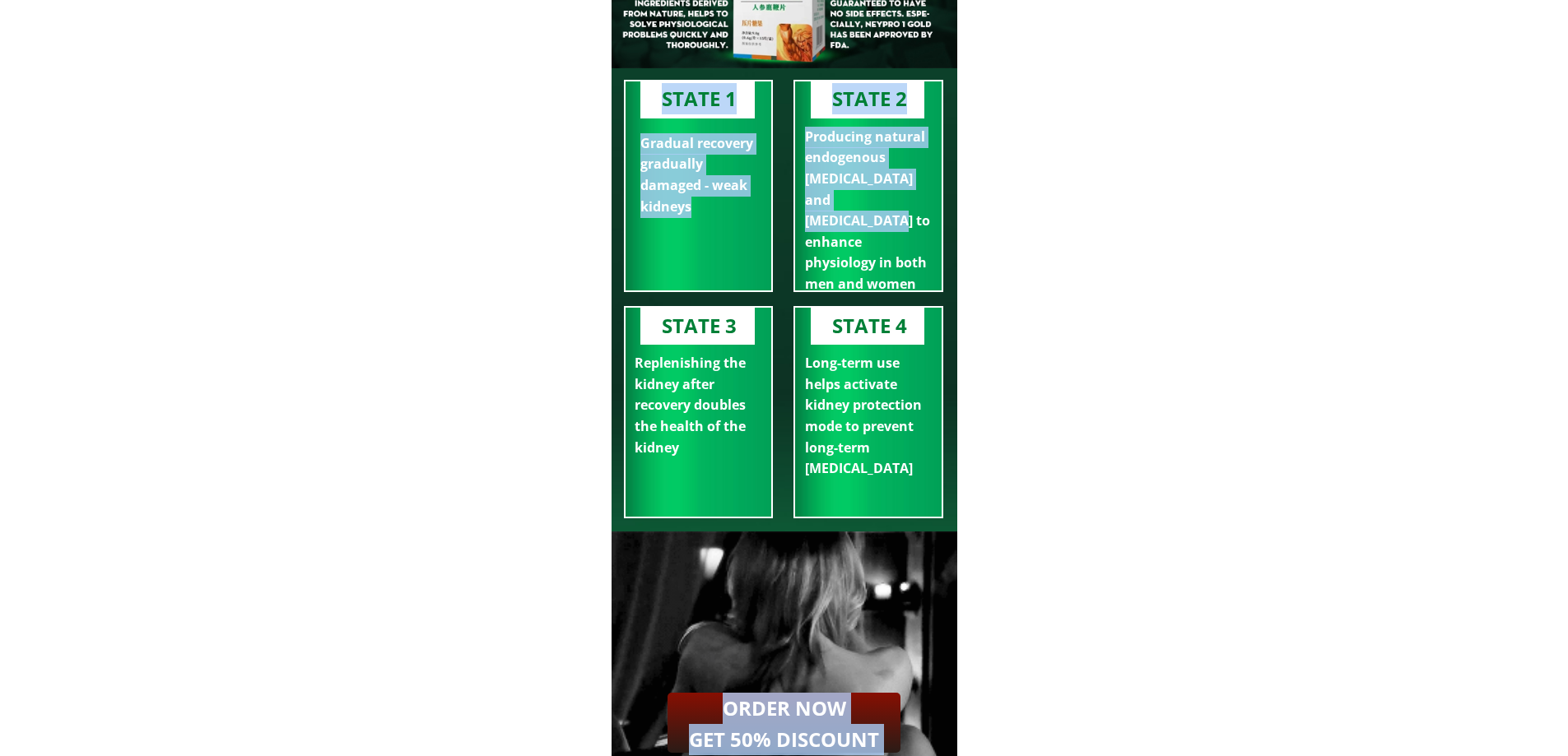
drag, startPoint x: 622, startPoint y: 149, endPoint x: 881, endPoint y: 227, distance: 270.5
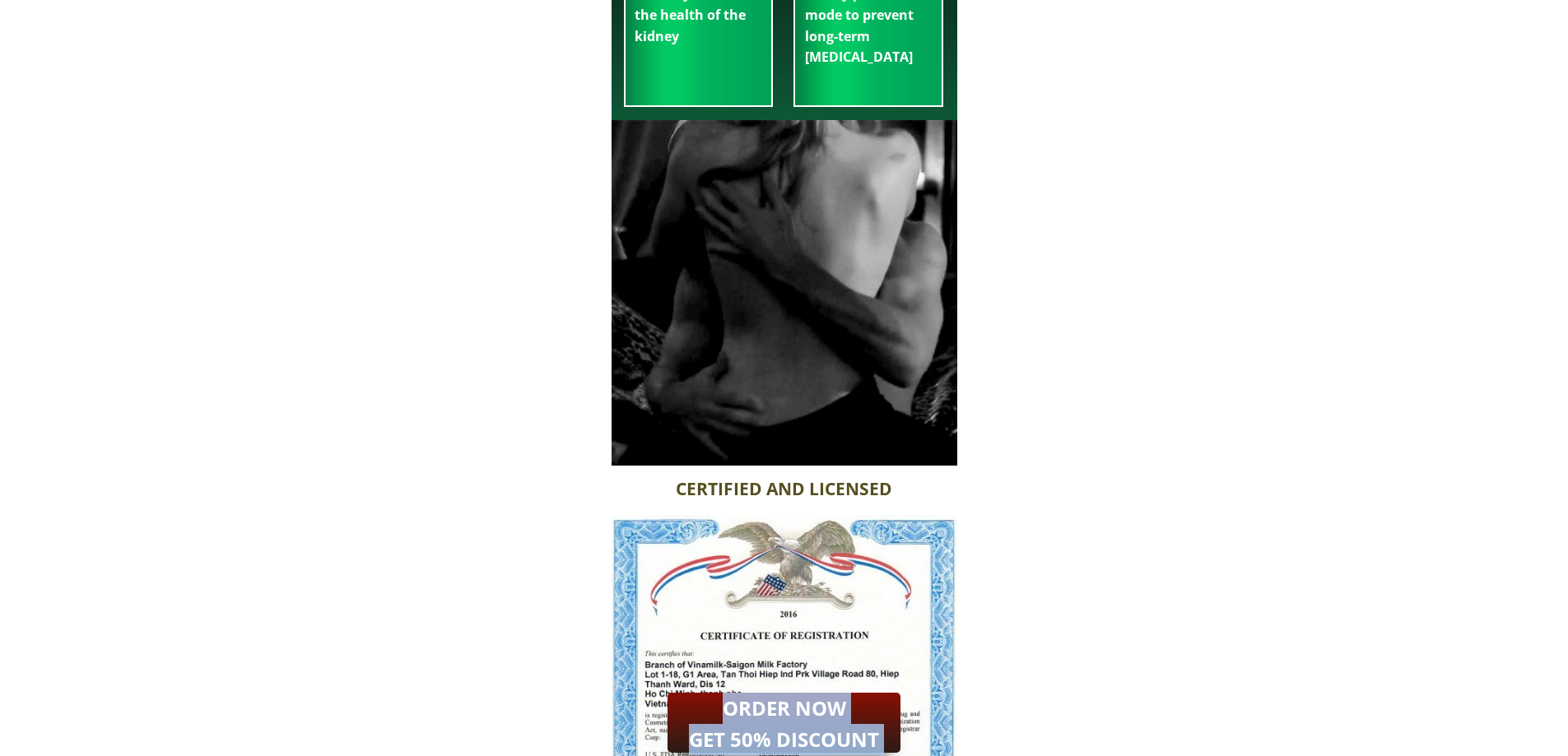
scroll to position [10643, 0]
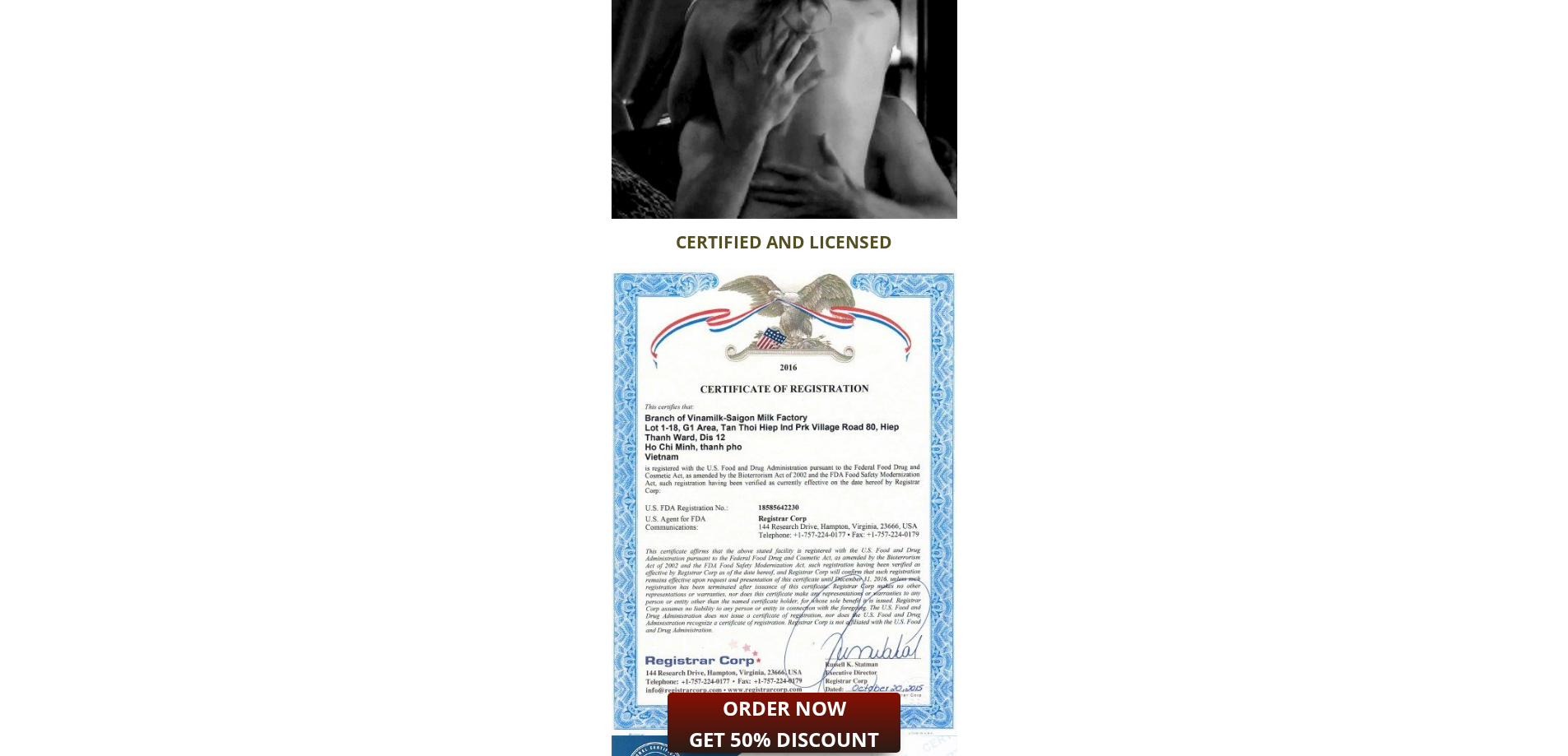
drag, startPoint x: 698, startPoint y: 473, endPoint x: 1032, endPoint y: 537, distance: 340.1
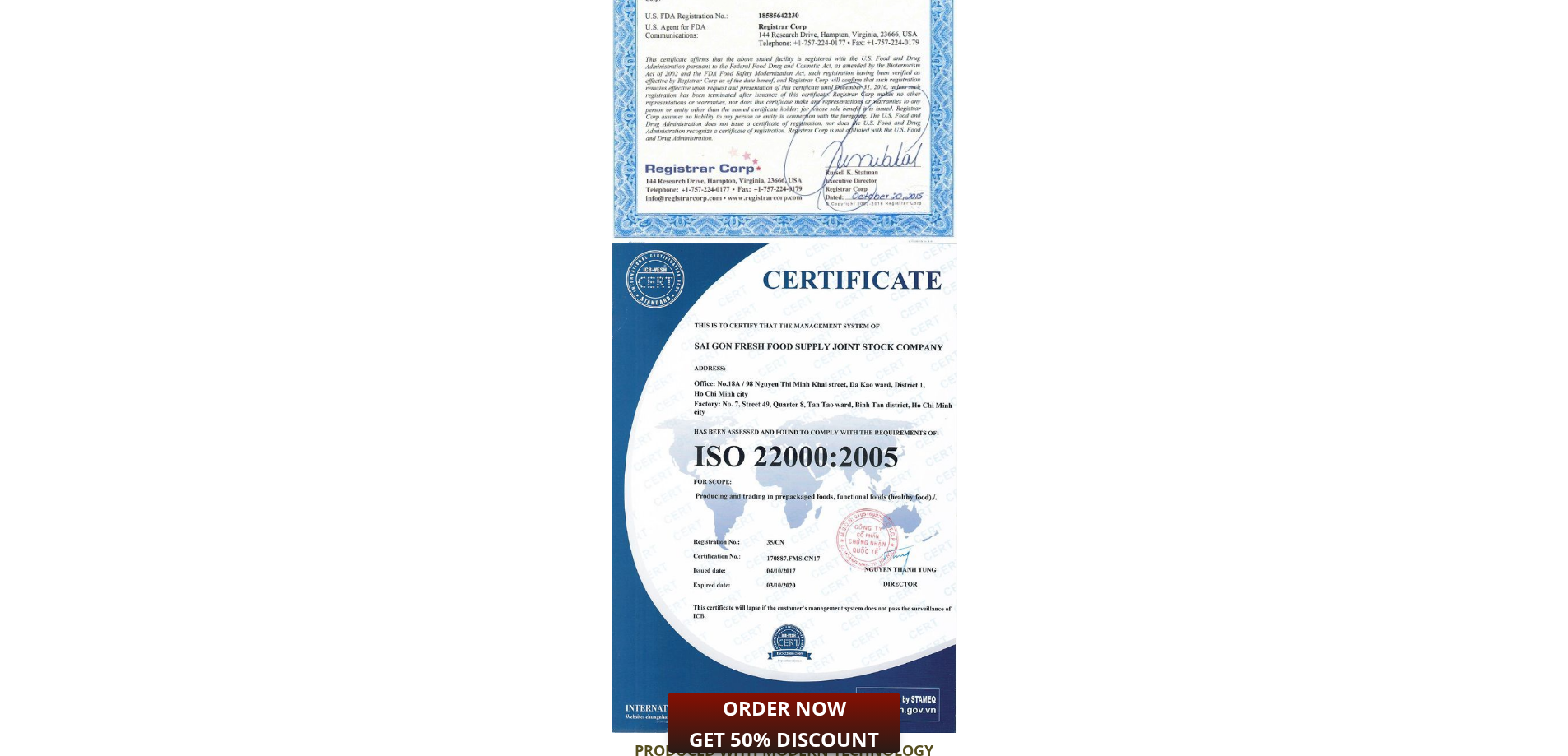
scroll to position [11136, 0]
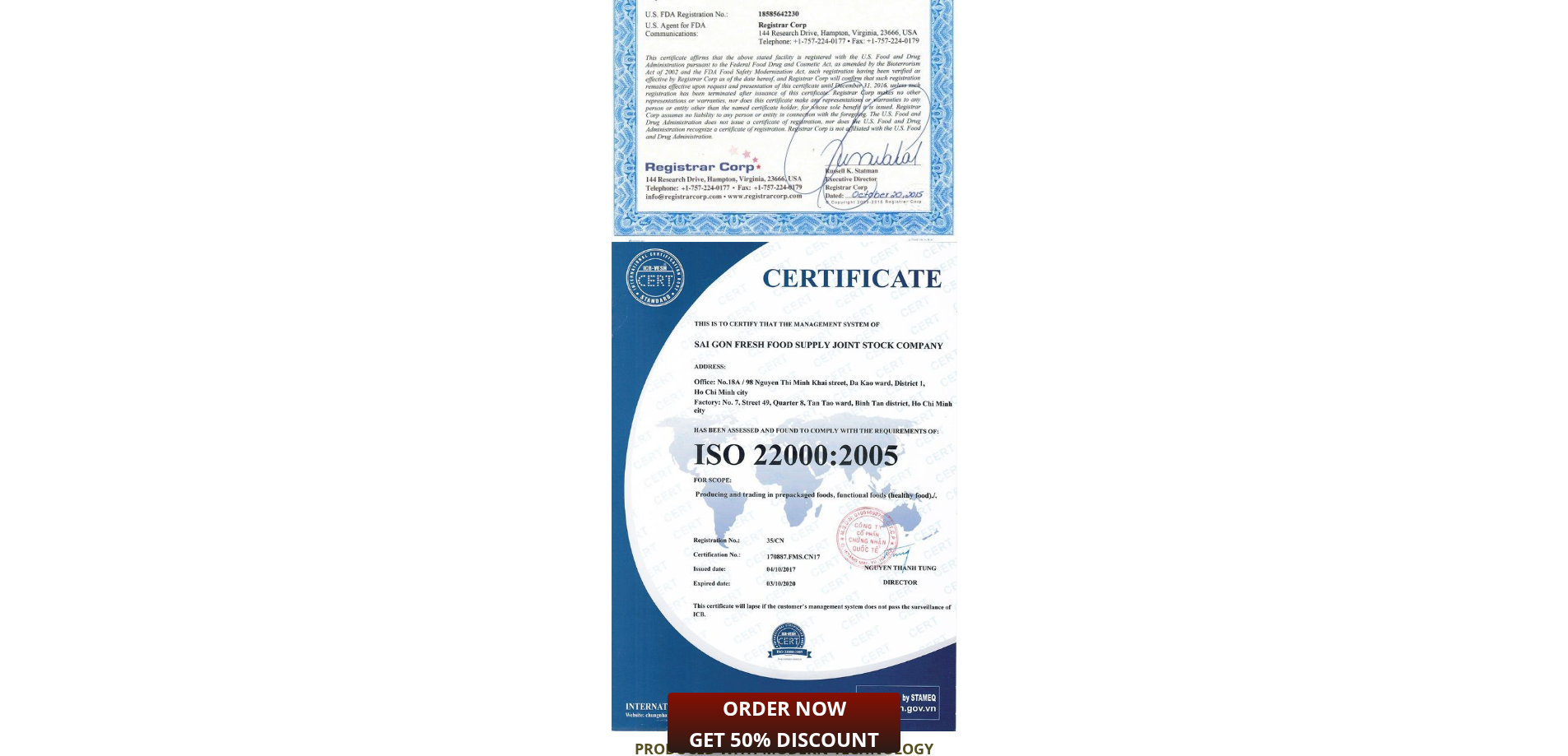
drag, startPoint x: 668, startPoint y: 384, endPoint x: 1049, endPoint y: 528, distance: 407.3
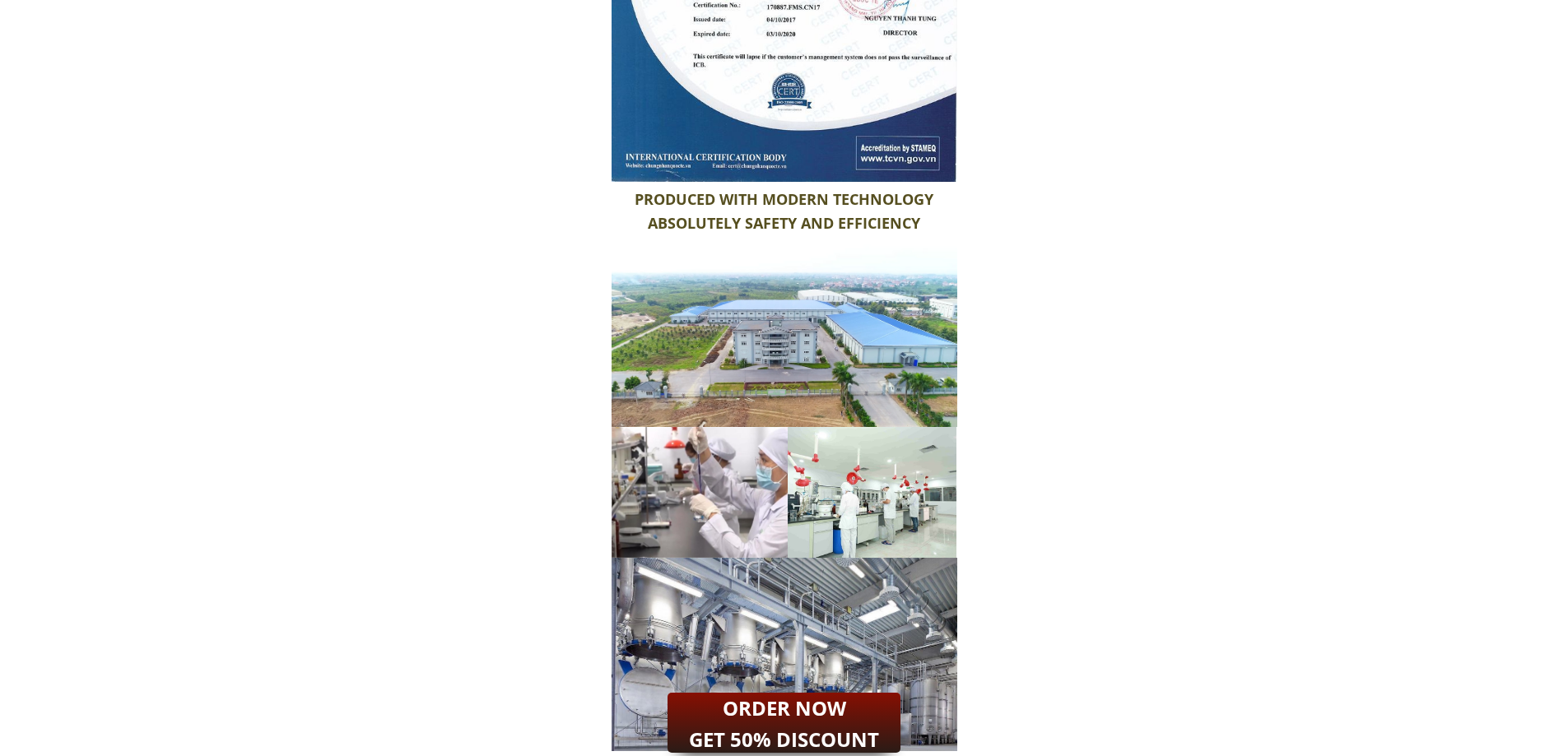
scroll to position [11877, 0]
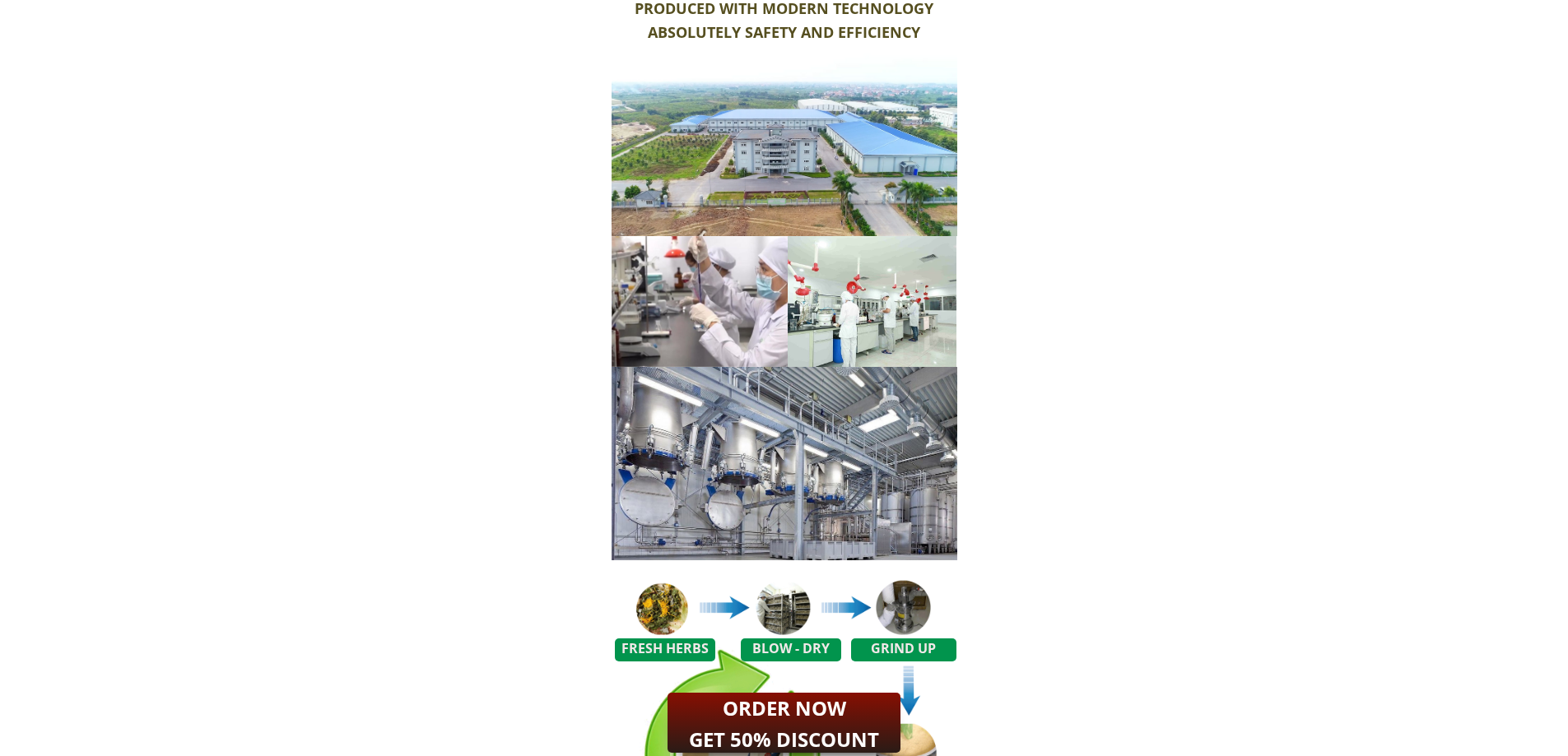
drag, startPoint x: 681, startPoint y: 335, endPoint x: 1092, endPoint y: 459, distance: 429.3
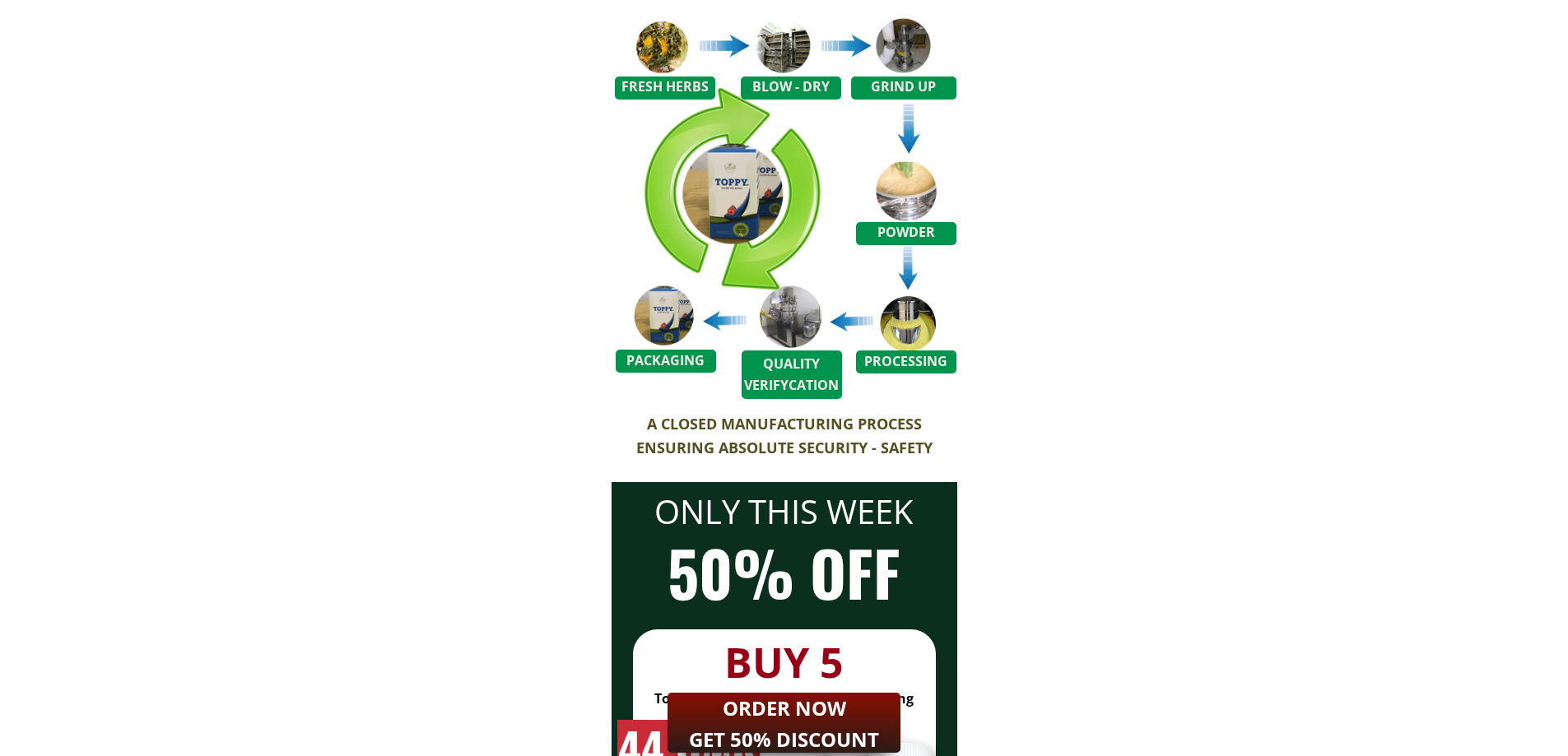
scroll to position [12453, 0]
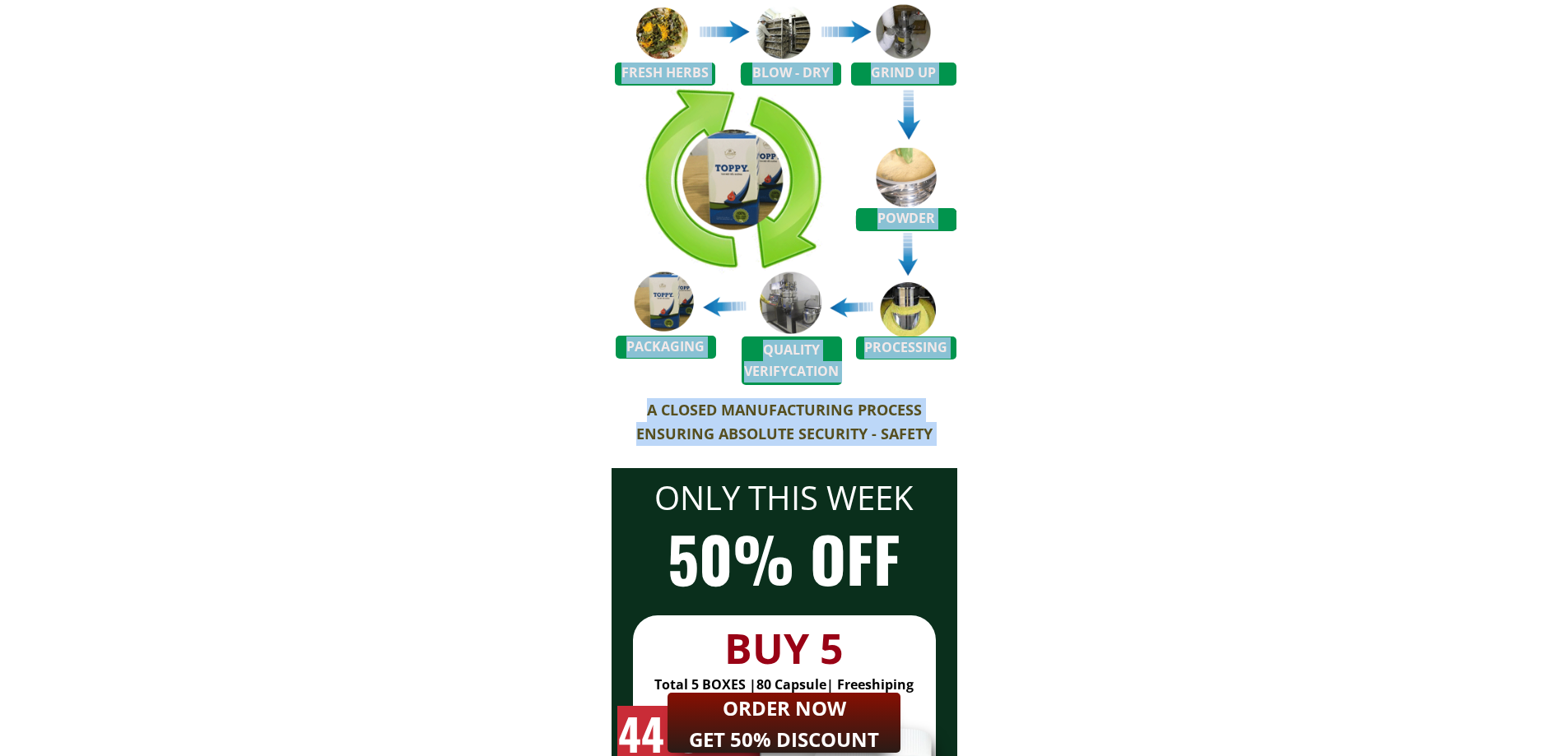
drag, startPoint x: 786, startPoint y: 416, endPoint x: 1124, endPoint y: 473, distance: 342.8
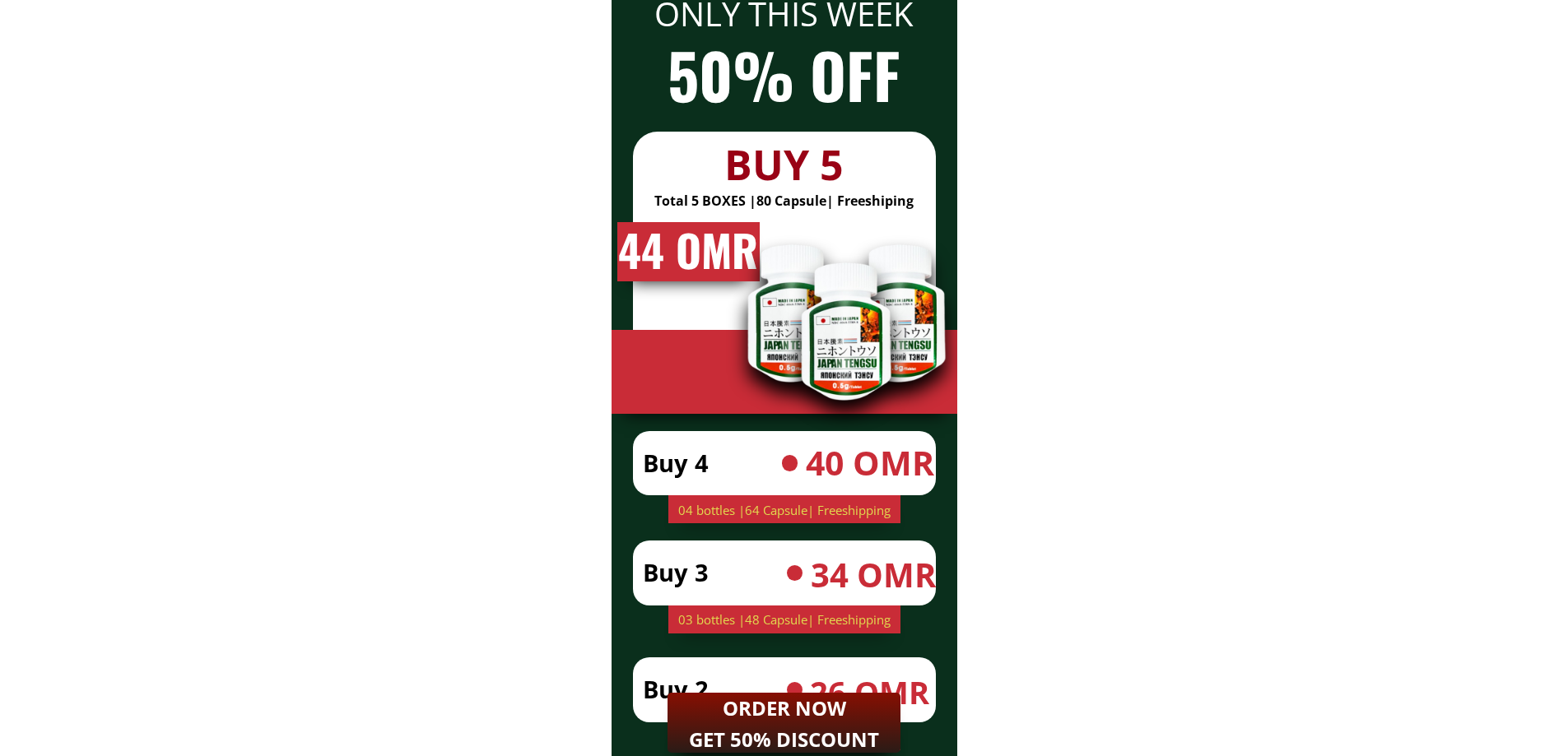
scroll to position [12946, 0]
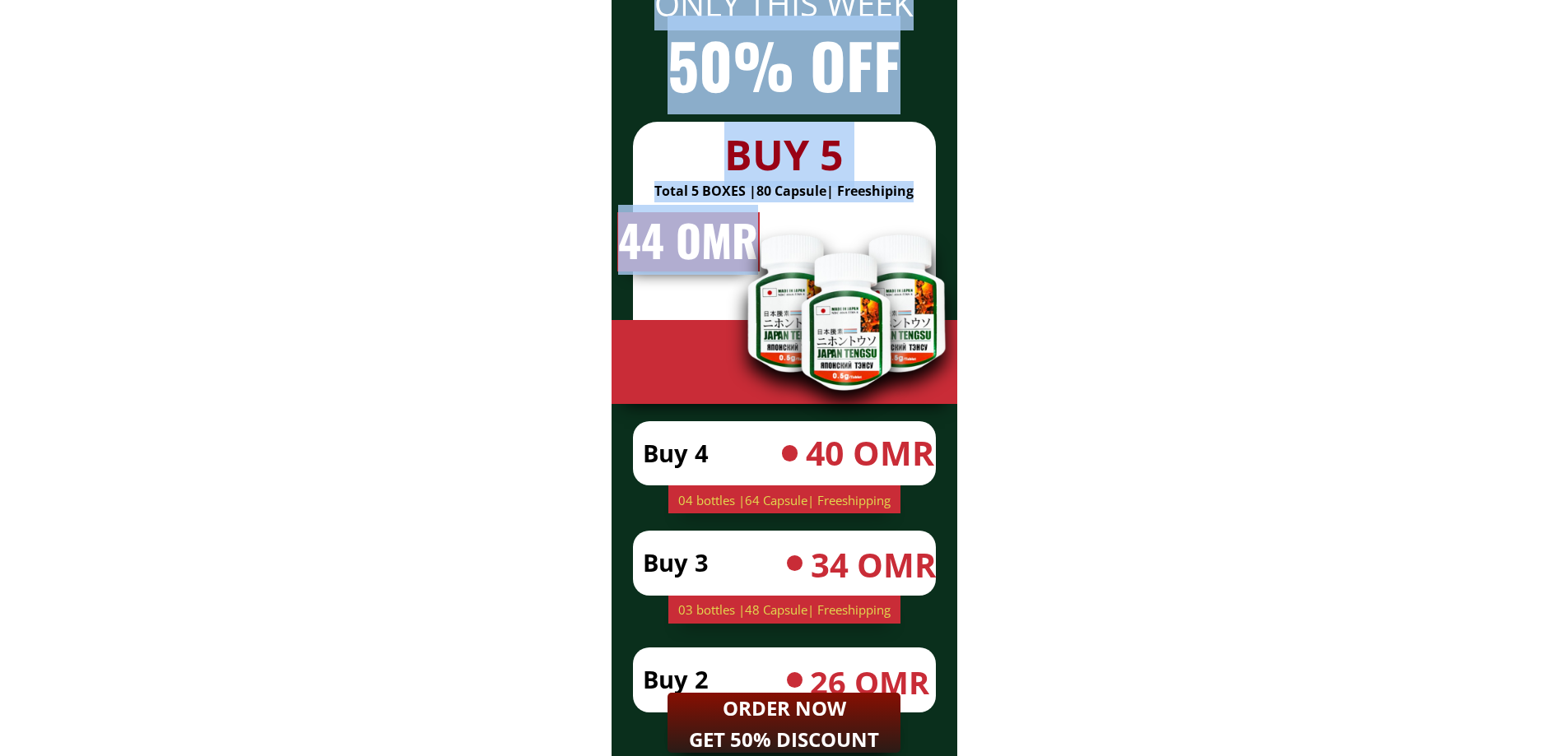
drag, startPoint x: 1085, startPoint y: 554, endPoint x: 1173, endPoint y: 584, distance: 93.0
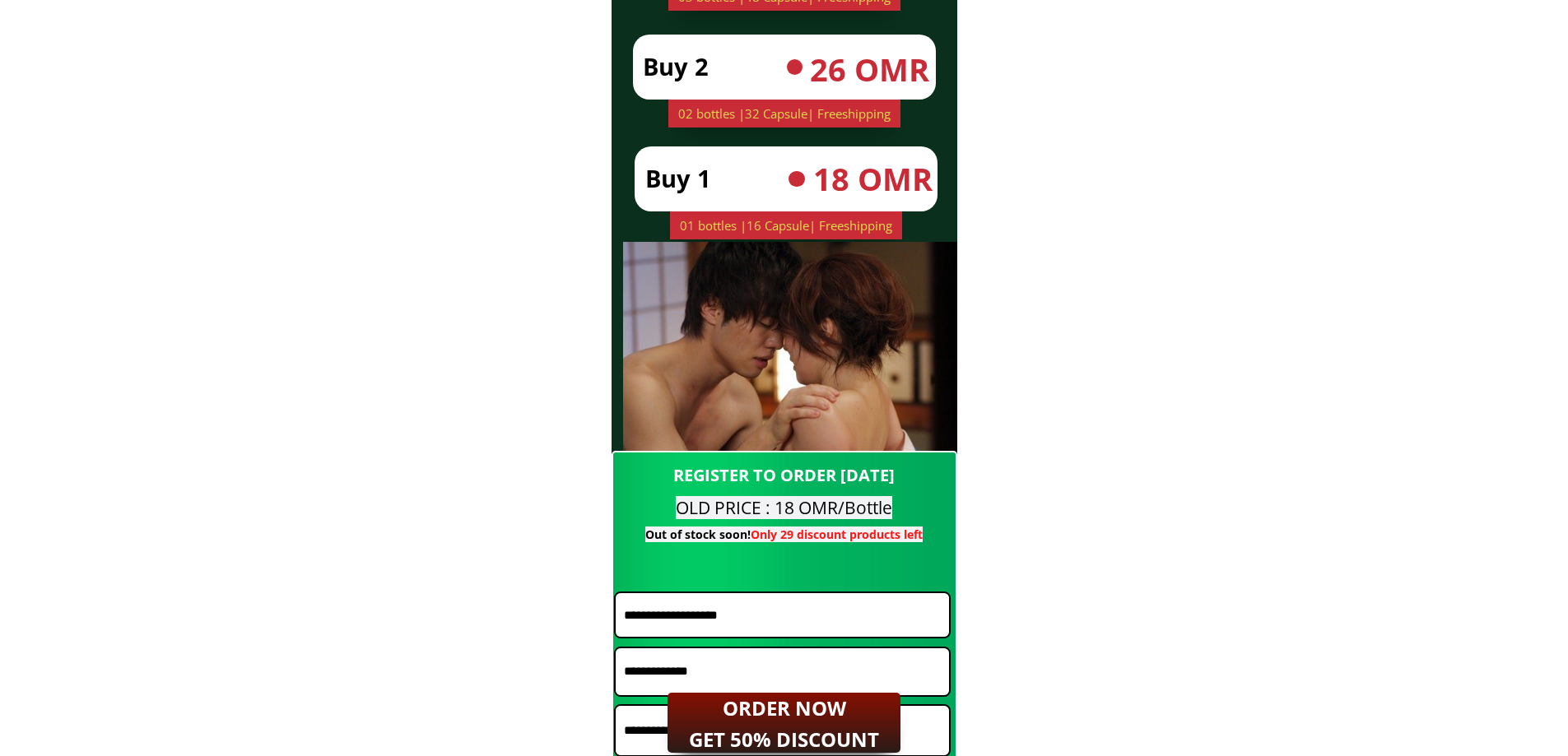
scroll to position [13687, 0]
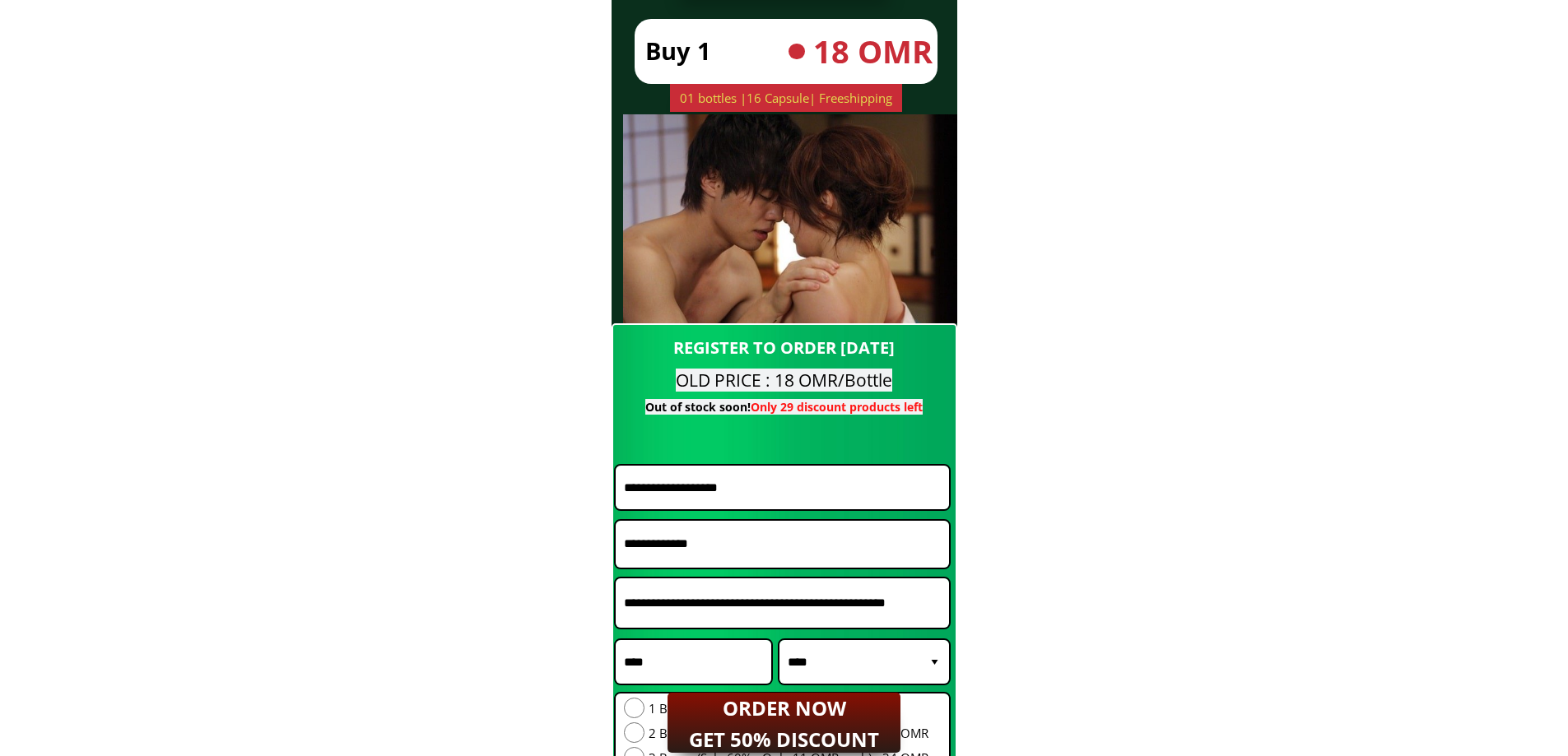
drag, startPoint x: 1088, startPoint y: 442, endPoint x: 1099, endPoint y: 446, distance: 11.7
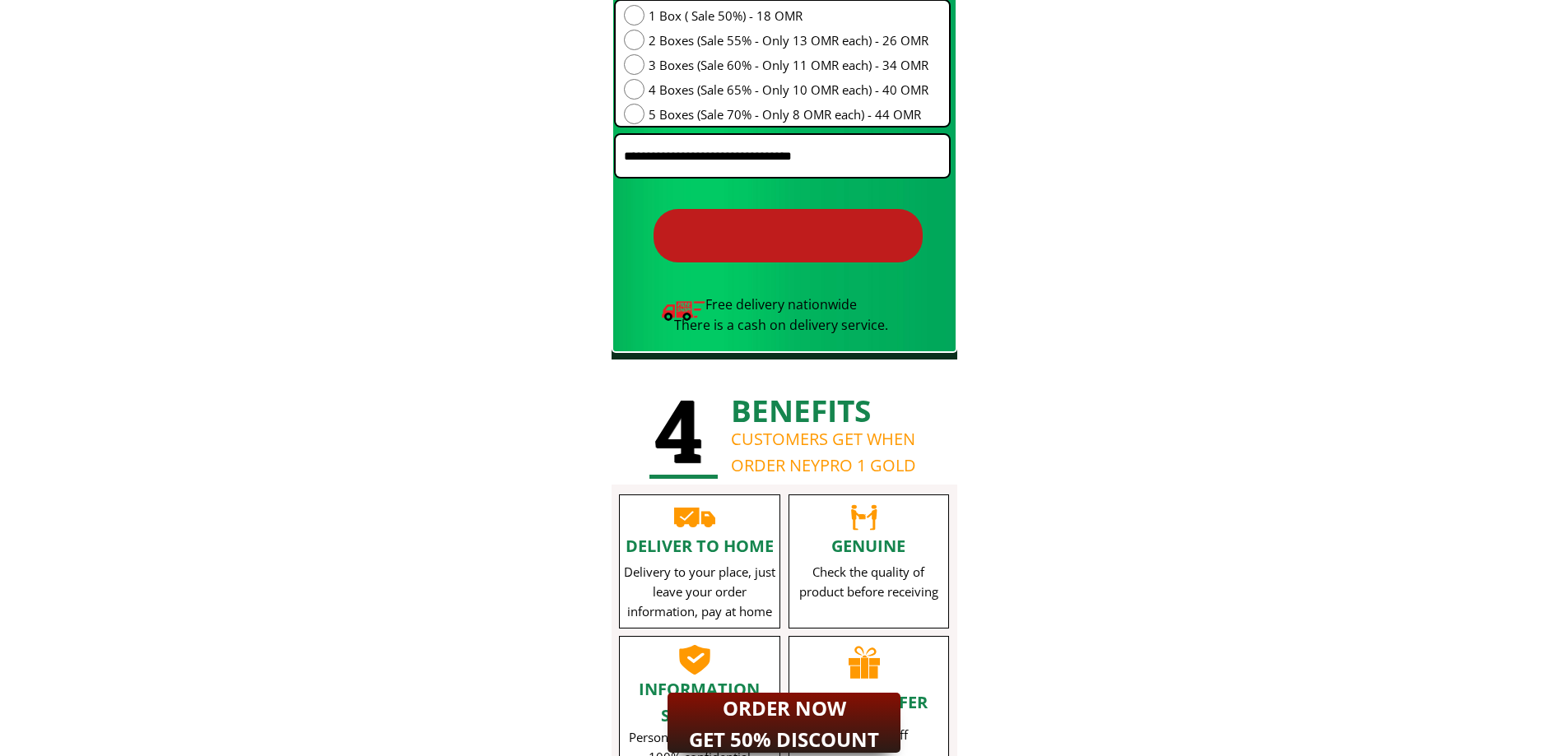
scroll to position [14427, 0]
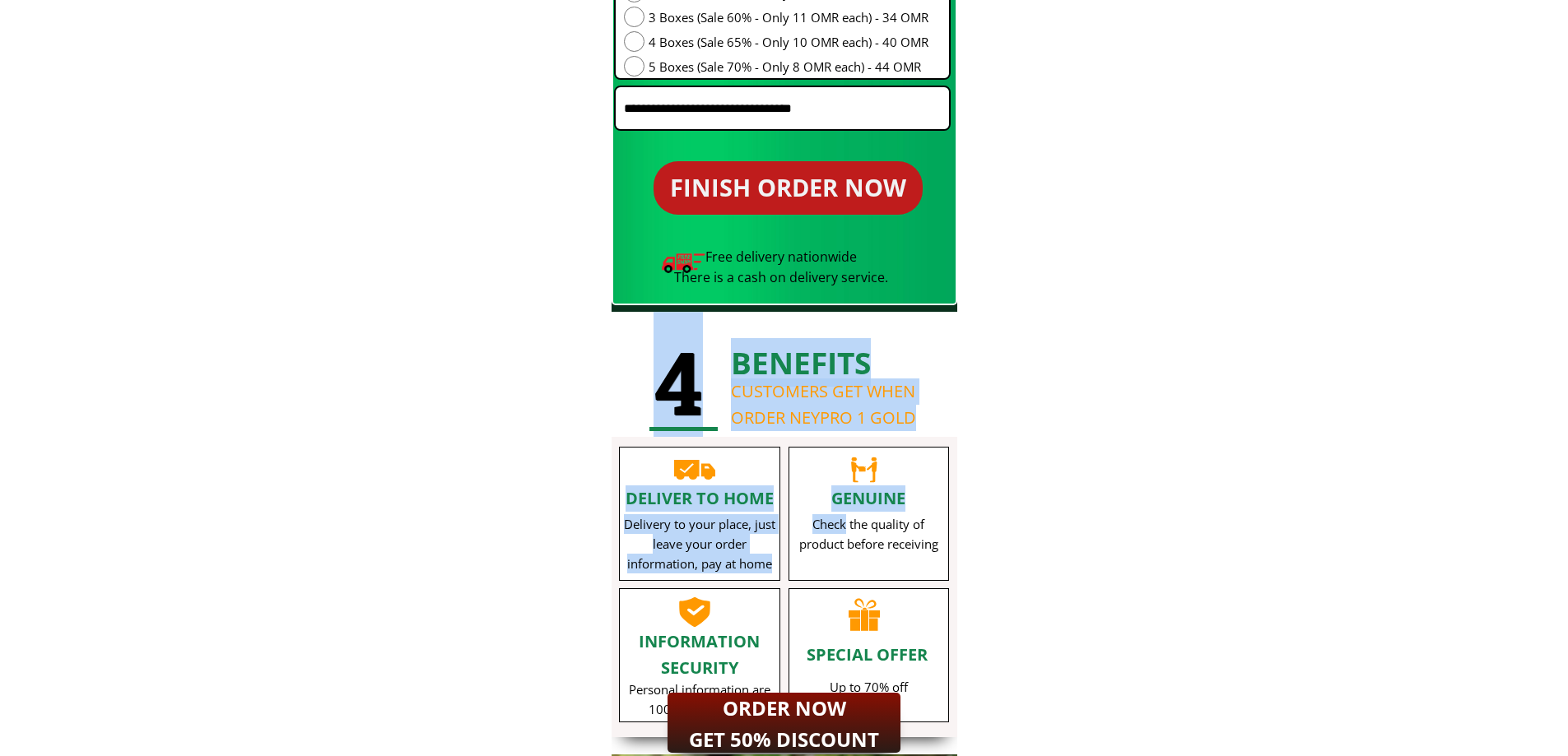
drag, startPoint x: 566, startPoint y: 456, endPoint x: 864, endPoint y: 538, distance: 309.1
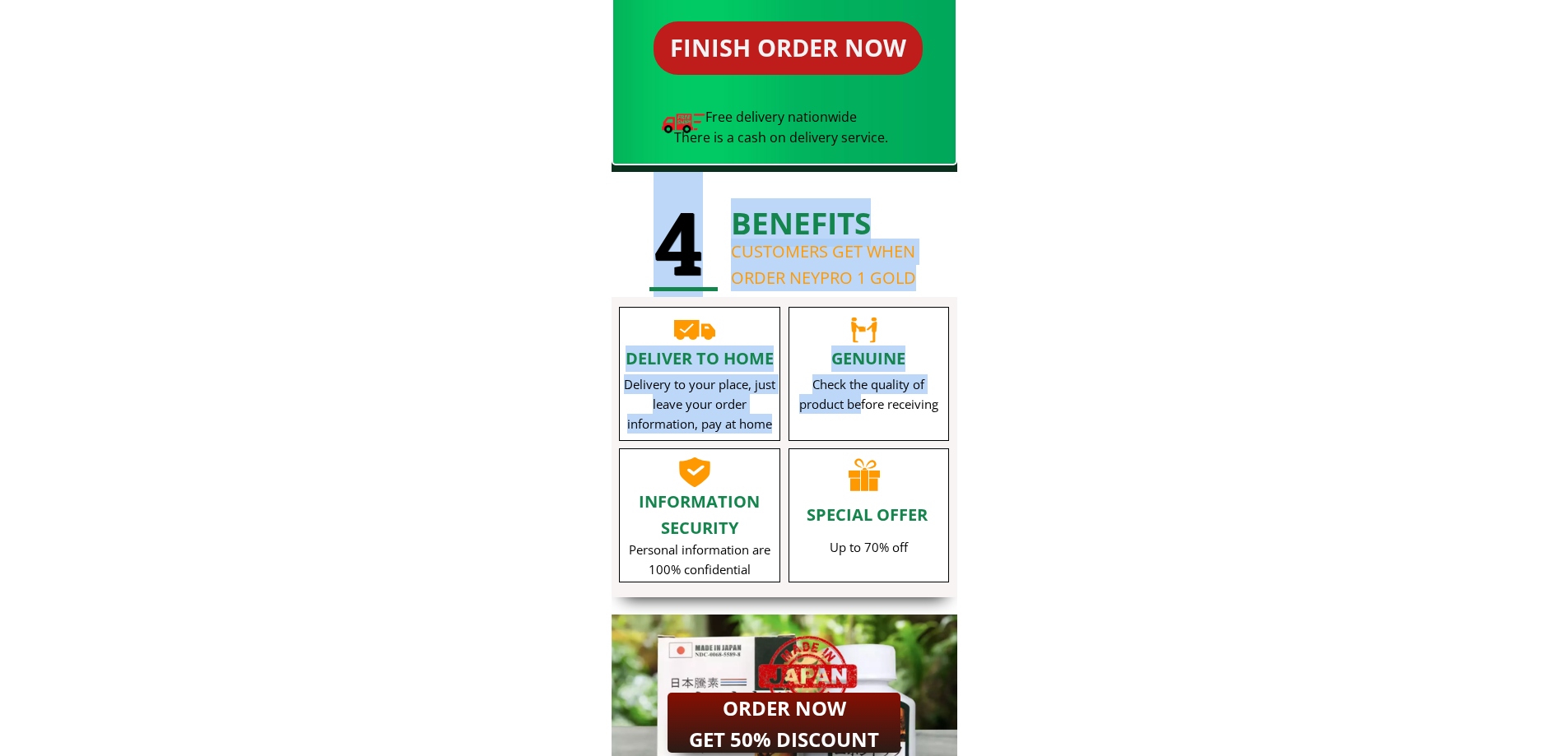
scroll to position [14756, 0]
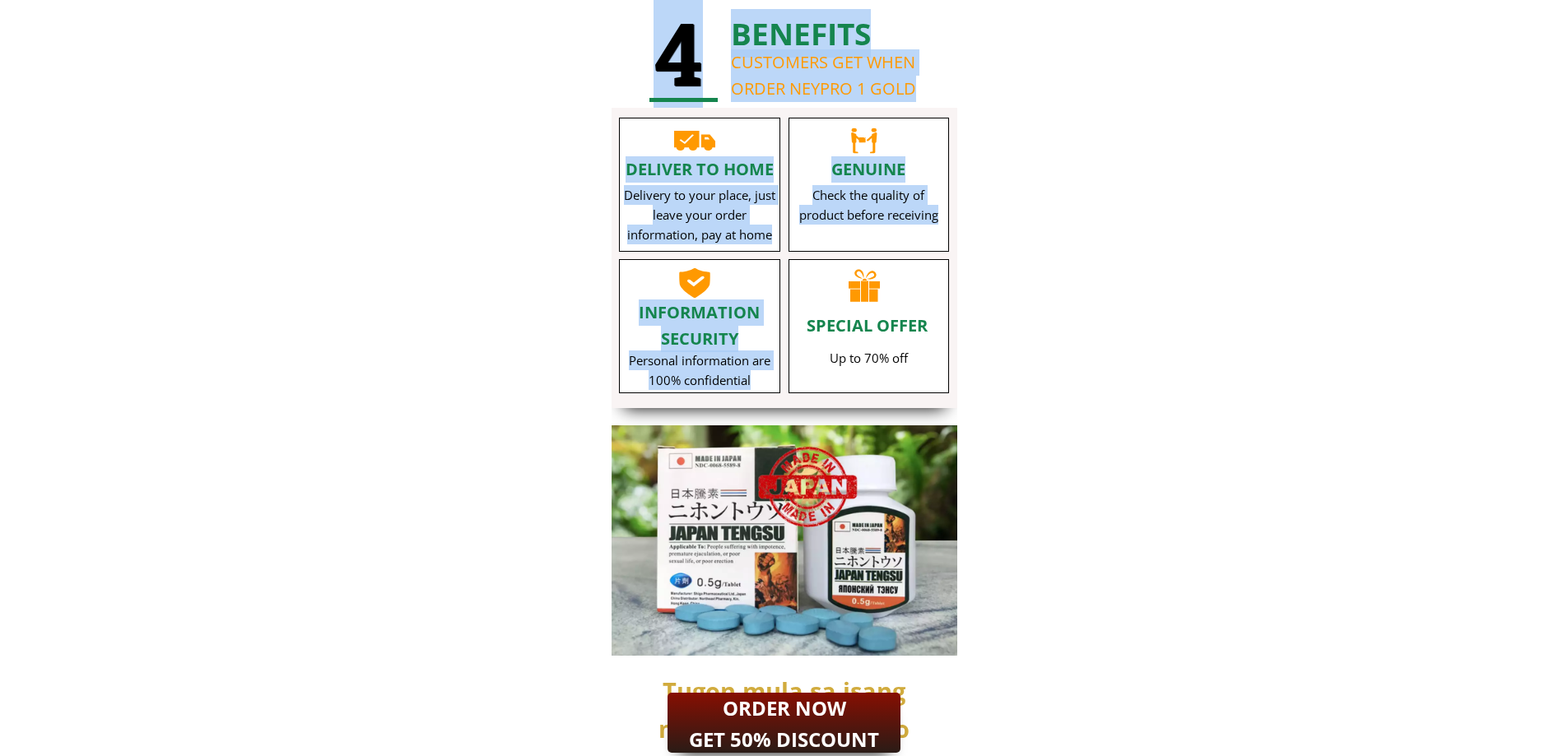
drag, startPoint x: 755, startPoint y: 333, endPoint x: 1023, endPoint y: 401, distance: 276.5
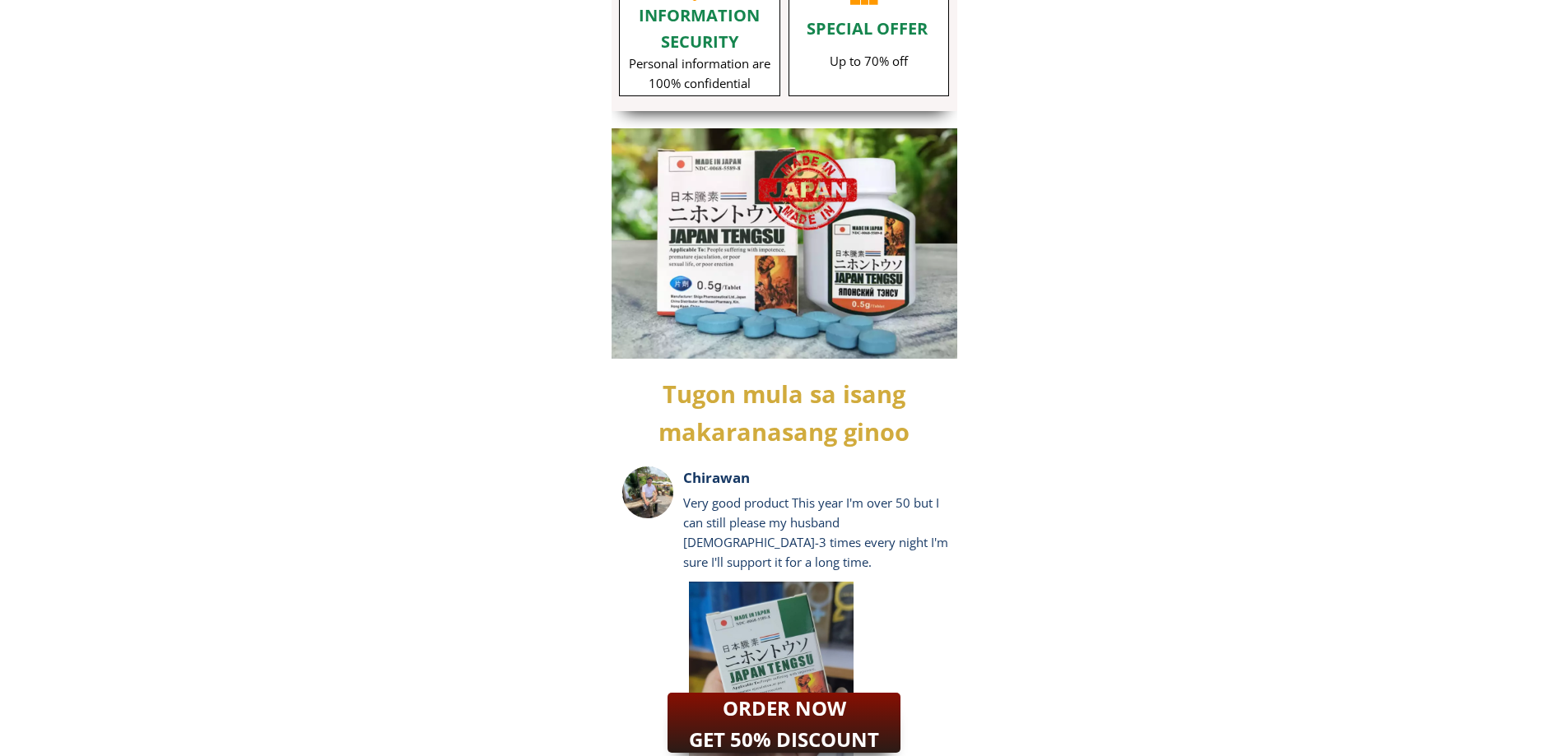
scroll to position [15168, 0]
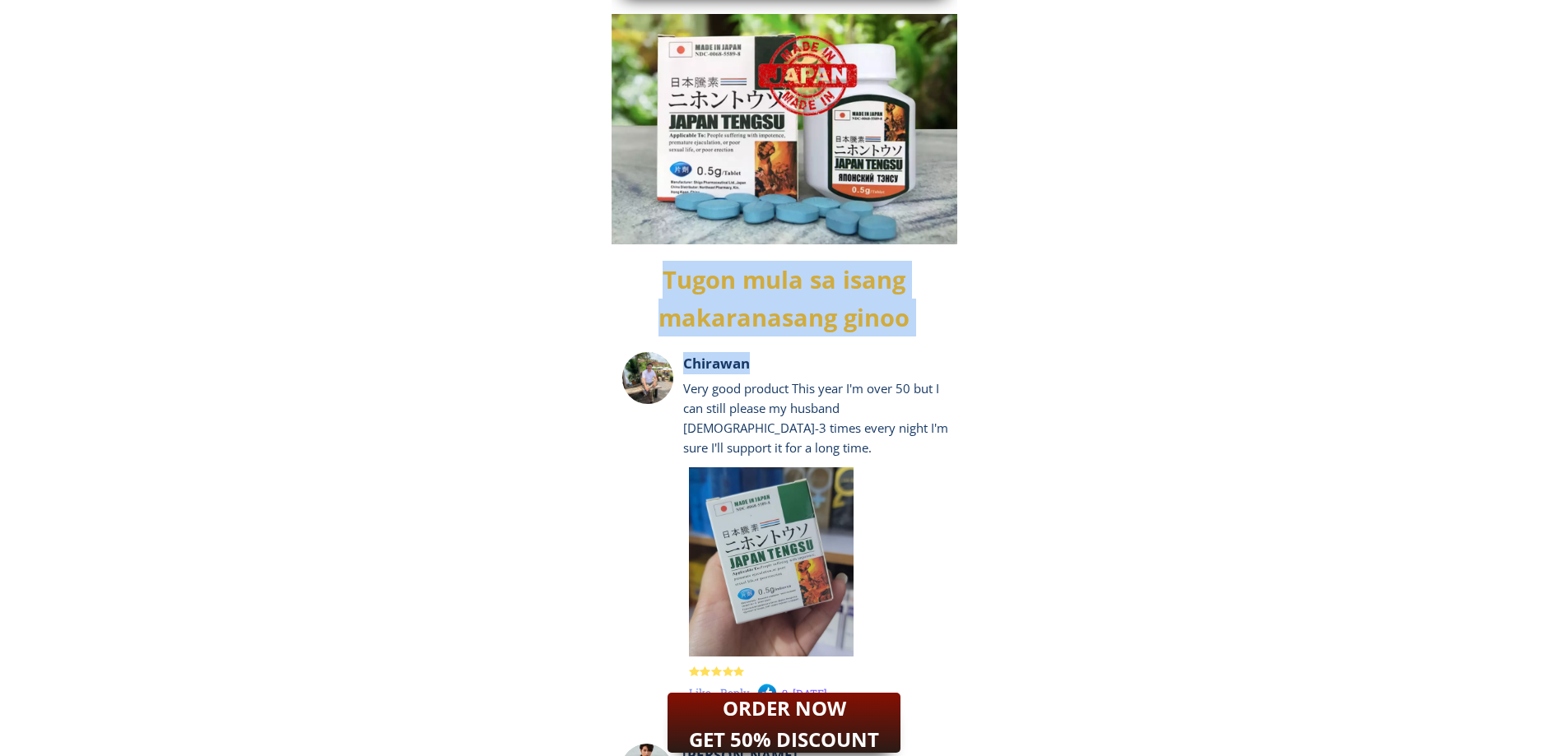
drag, startPoint x: 688, startPoint y: 387, endPoint x: 1047, endPoint y: 489, distance: 373.2
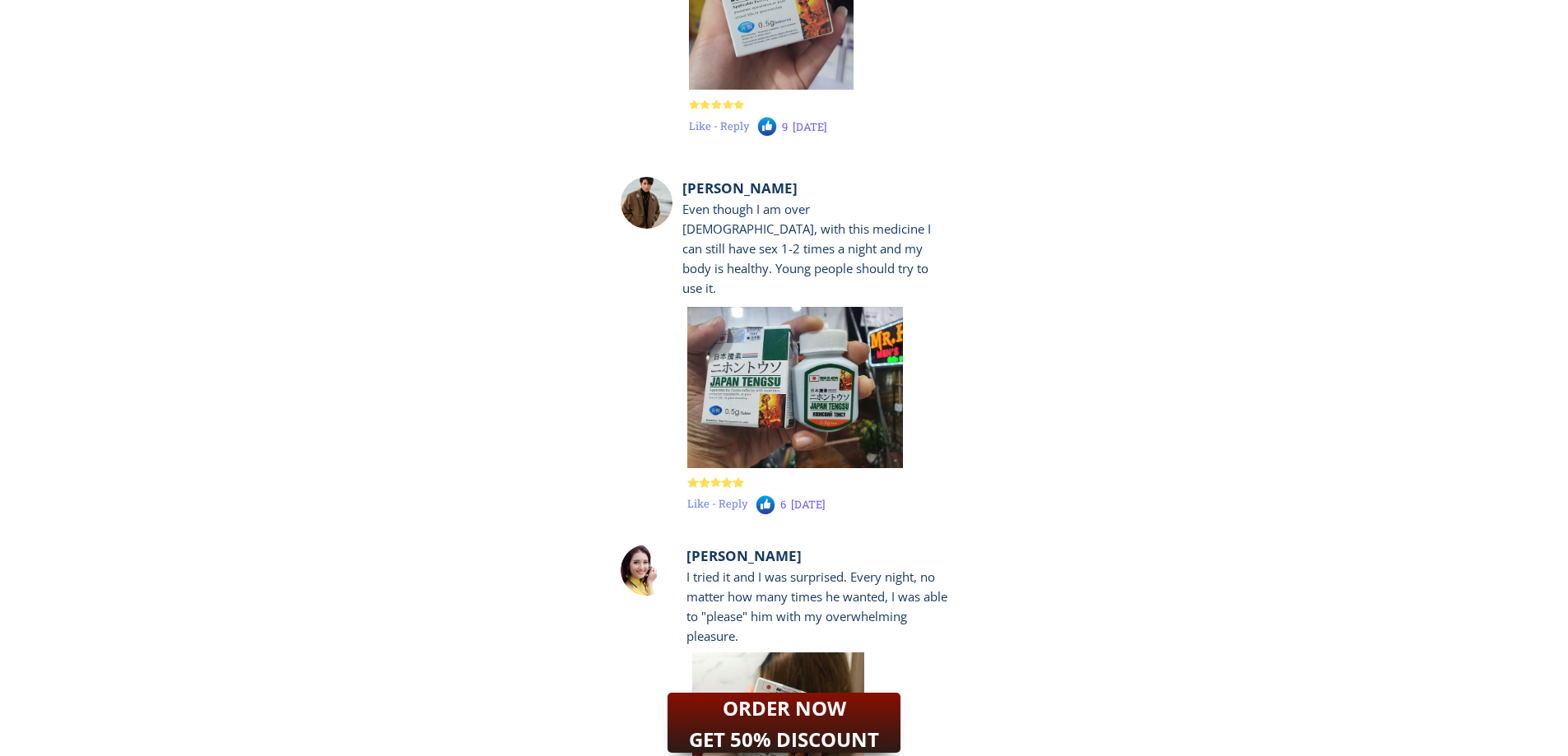
scroll to position [15743, 0]
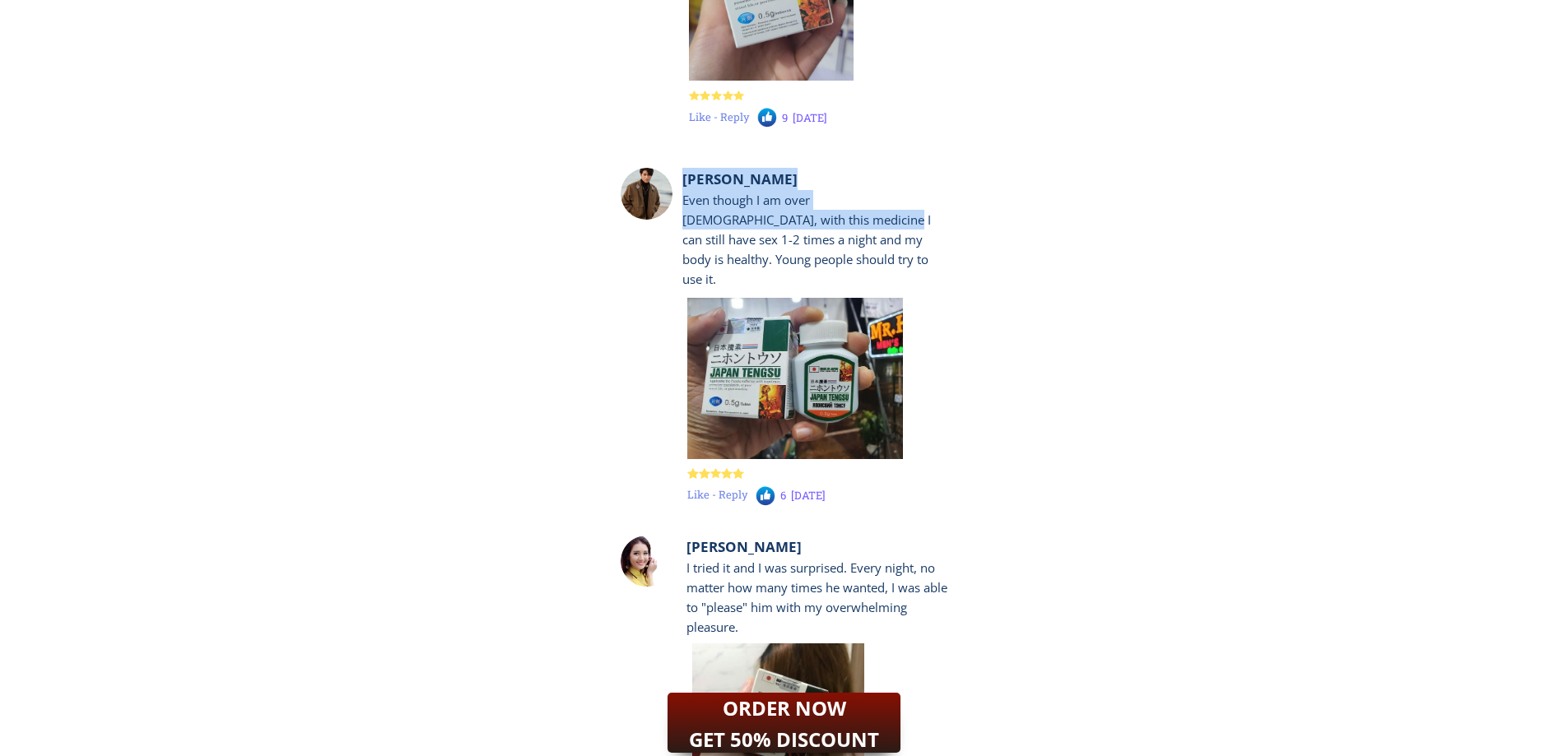
drag, startPoint x: 671, startPoint y: 205, endPoint x: 766, endPoint y: 229, distance: 98.0
click at [766, 229] on div "[PERSON_NAME] Even though I am over [DEMOGRAPHIC_DATA], with this medicine I ca…" at bounding box center [784, 338] width 327 height 340
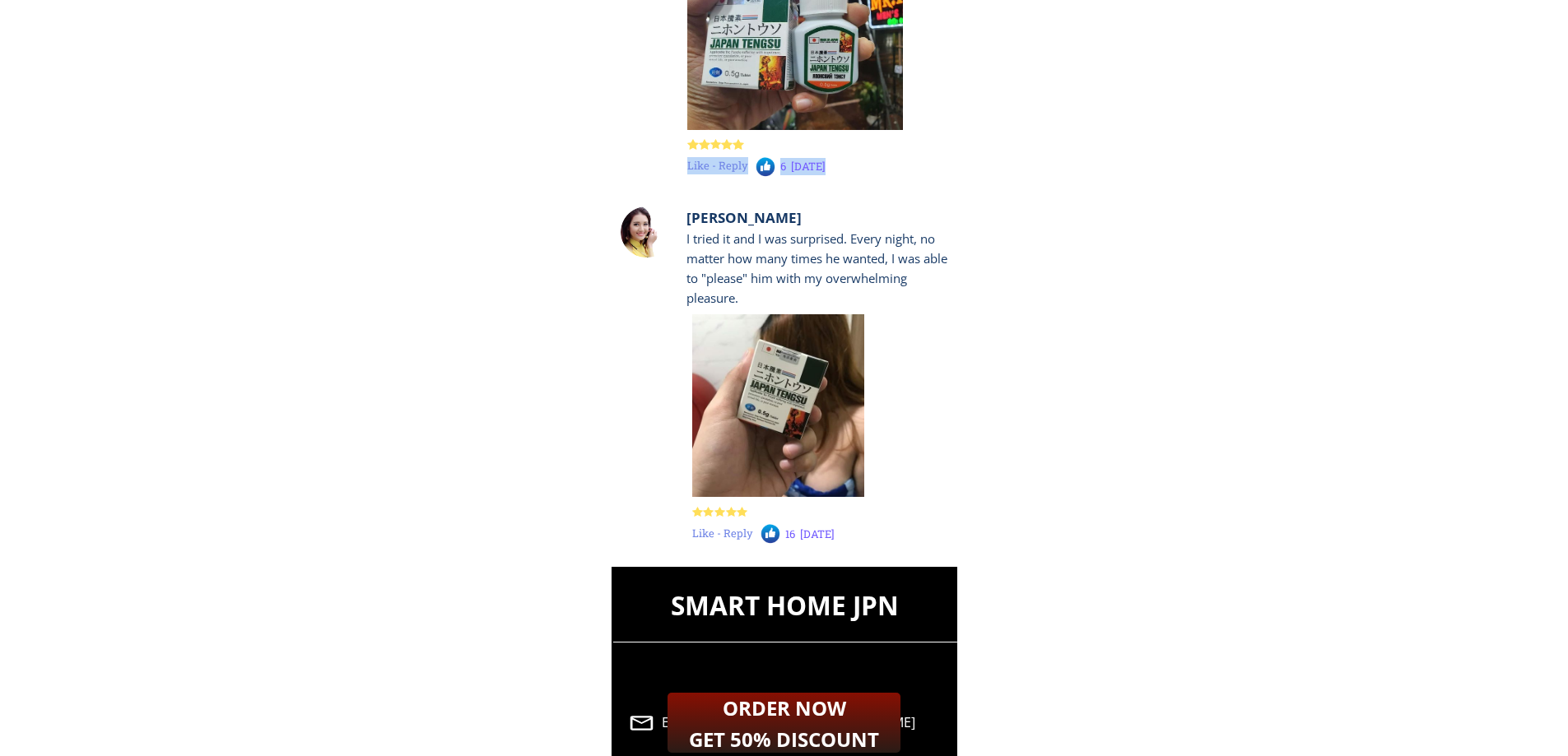
drag, startPoint x: 671, startPoint y: 200, endPoint x: 947, endPoint y: 392, distance: 336.2
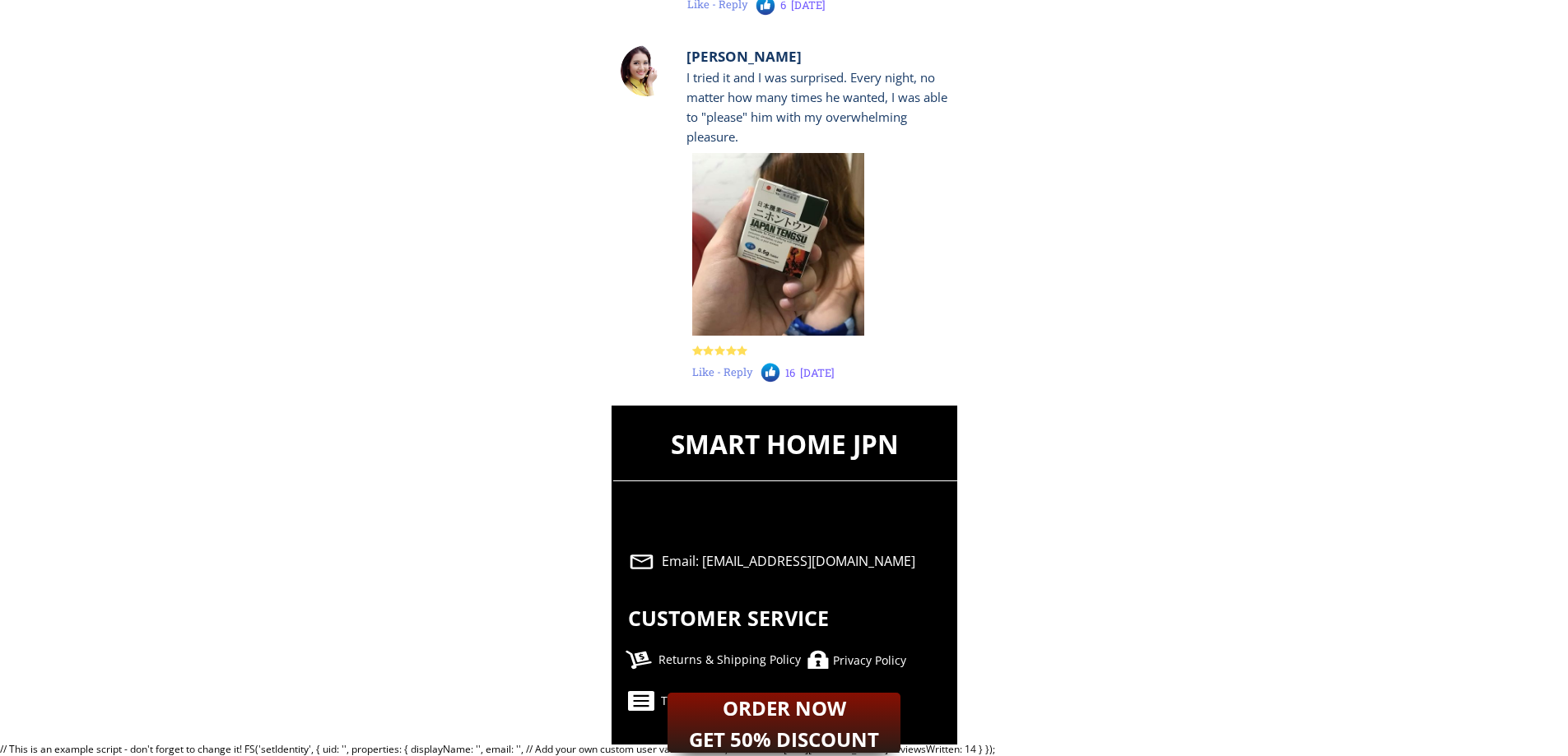
click at [863, 664] on div "Privacy Policy" at bounding box center [920, 661] width 175 height 18
click at [864, 661] on div "Privacy Policy" at bounding box center [920, 661] width 175 height 18
drag, startPoint x: 864, startPoint y: 659, endPoint x: 575, endPoint y: 306, distance: 456.2
click at [831, 611] on div "SMART HOME JPN Email: [EMAIL_ADDRESS][DOMAIN_NAME] CUSTOMER SERVICE Returns & S…" at bounding box center [784, 574] width 346 height 339
